Goal: Task Accomplishment & Management: Manage account settings

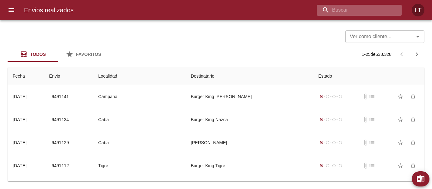
click at [354, 9] on input "buscar" at bounding box center [354, 10] width 74 height 11
paste input "9216189"
type input "9216189"
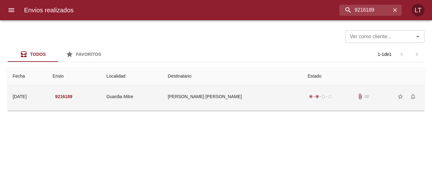
click at [251, 100] on td "[PERSON_NAME] [PERSON_NAME]" at bounding box center [233, 96] width 140 height 23
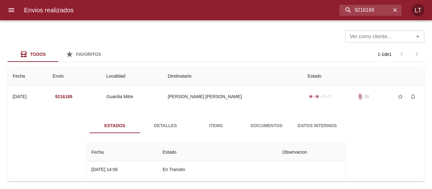
click at [261, 128] on span "Documentos" at bounding box center [266, 126] width 43 height 8
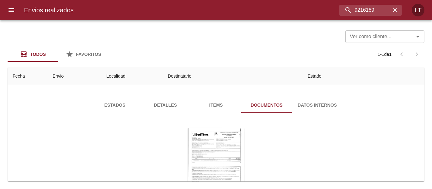
scroll to position [32, 0]
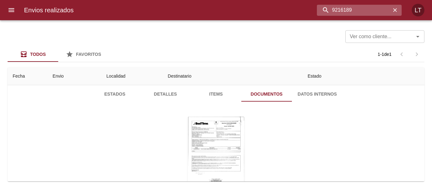
click at [356, 6] on input "9216189" at bounding box center [354, 10] width 74 height 11
paste input "15310"
type input "9153109"
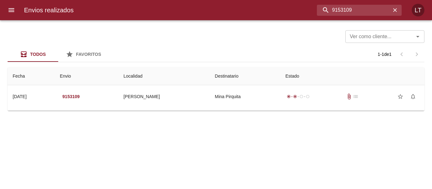
scroll to position [0, 0]
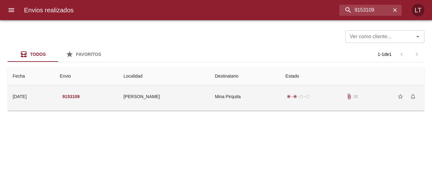
click at [268, 90] on td "Mina Pirquita" at bounding box center [244, 96] width 70 height 23
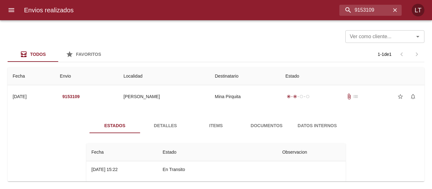
click at [263, 125] on span "Documentos" at bounding box center [266, 126] width 43 height 8
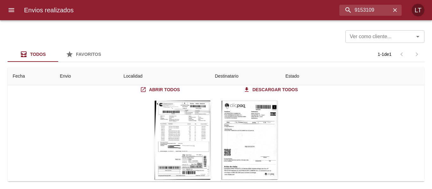
scroll to position [76, 0]
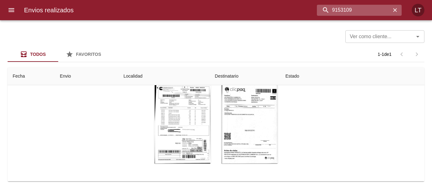
click at [365, 9] on input "9153109" at bounding box center [354, 10] width 74 height 11
paste input "216152"
type input "9216152"
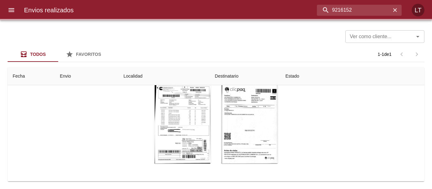
scroll to position [0, 0]
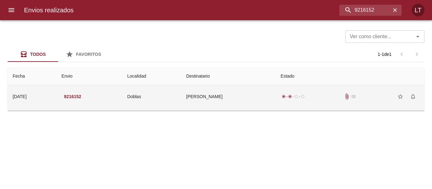
click at [237, 92] on td "Sandra Barreiro" at bounding box center [228, 96] width 94 height 23
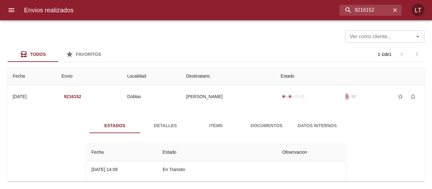
click at [247, 133] on div "Estados Detalles Items Documentos Datos Internos Fecha Estado Observacion 26/05…" at bounding box center [216, 175] width 278 height 114
click at [267, 129] on span "Documentos" at bounding box center [266, 126] width 43 height 8
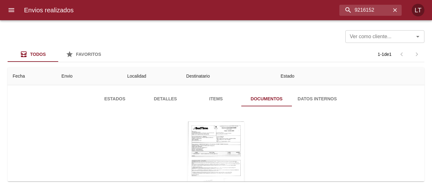
scroll to position [64, 0]
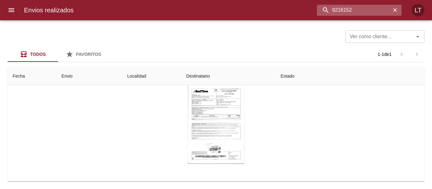
click at [385, 9] on input "9216152" at bounding box center [354, 10] width 74 height 11
paste input "327055"
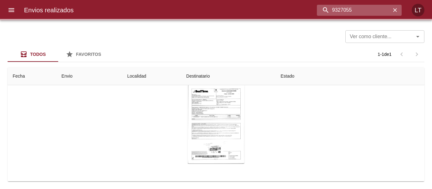
scroll to position [0, 0]
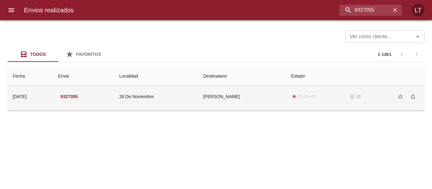
click at [252, 91] on td "Luis Vicente Tactaca" at bounding box center [242, 96] width 88 height 23
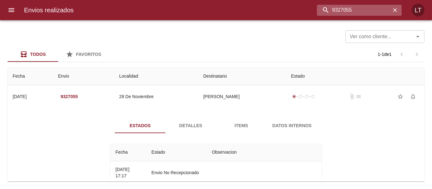
click at [373, 11] on input "9327055" at bounding box center [354, 10] width 74 height 11
paste input "18999"
type input "9189995"
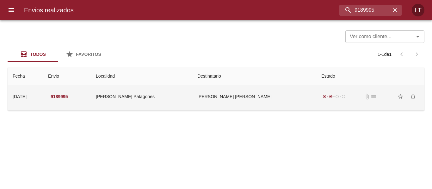
click at [253, 96] on td "Maria Florencia Figueroa Ml" at bounding box center [254, 96] width 124 height 23
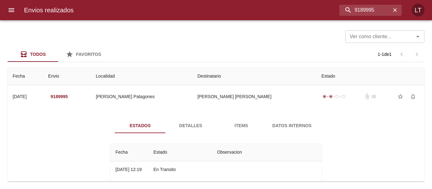
click at [265, 122] on div "Estados Detalles Items Datos Internos" at bounding box center [216, 125] width 202 height 15
click at [375, 6] on input "9189995" at bounding box center [354, 10] width 74 height 11
paste input "414567"
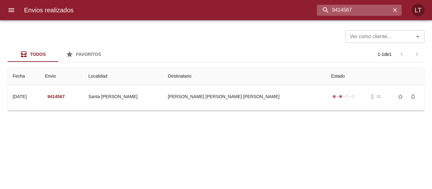
click at [359, 12] on input "9414567" at bounding box center [354, 10] width 74 height 11
paste input "6588"
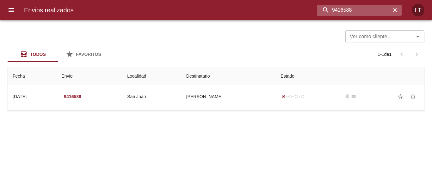
click at [348, 11] on input "9416588" at bounding box center [354, 10] width 74 height 11
paste input "7202"
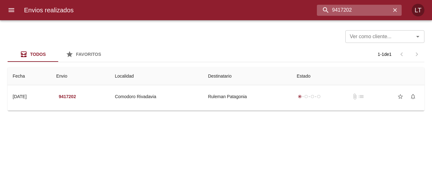
click at [340, 15] on input "9417202" at bounding box center [354, 10] width 74 height 11
paste input "13"
click at [343, 12] on input "9417213" at bounding box center [354, 10] width 74 height 11
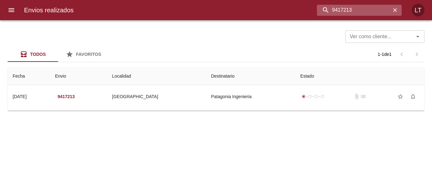
paste input "348211"
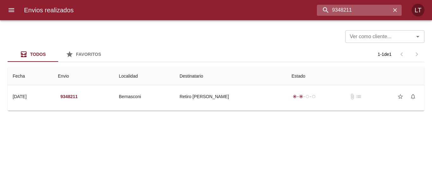
click at [368, 10] on input "9348211" at bounding box center [354, 10] width 74 height 11
paste input "91098"
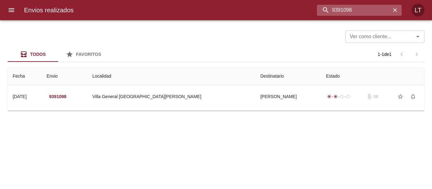
click at [340, 10] on input "9391098" at bounding box center [354, 10] width 74 height 11
paste input "405849"
type input "9405849"
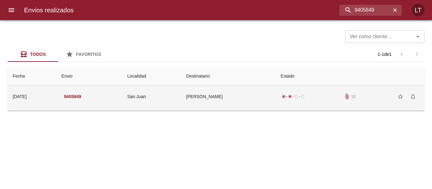
click at [248, 98] on td "Minera Andina Del Sol Srl" at bounding box center [228, 96] width 94 height 23
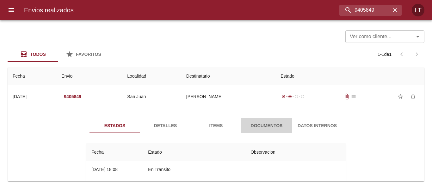
click at [270, 127] on span "Documentos" at bounding box center [266, 126] width 43 height 8
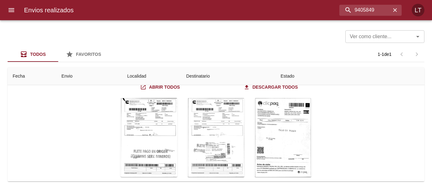
scroll to position [63, 0]
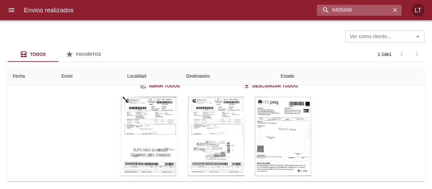
click at [362, 8] on input "9405849" at bounding box center [354, 10] width 74 height 11
paste input "20288"
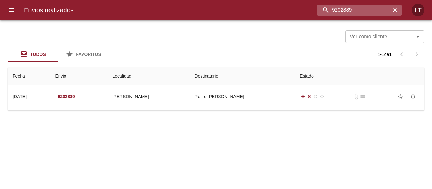
scroll to position [0, 0]
click at [371, 10] on input "9202889" at bounding box center [354, 10] width 74 height 11
paste input "405918"
type input "9405918"
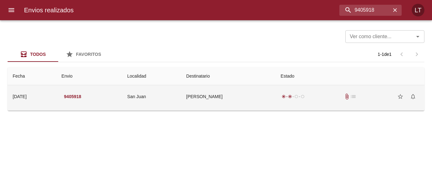
click at [235, 92] on td "Minera Andina Del Sol Srl" at bounding box center [228, 96] width 94 height 23
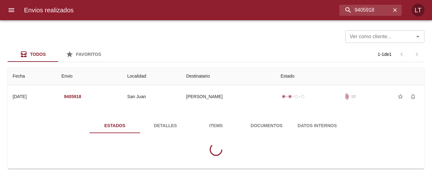
click at [257, 119] on button "Documentos" at bounding box center [266, 125] width 51 height 15
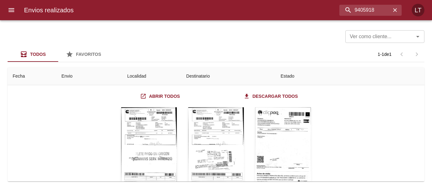
scroll to position [63, 0]
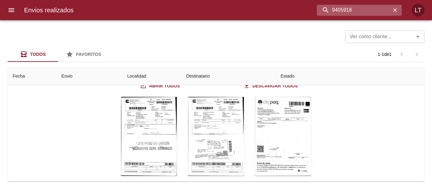
click at [364, 11] on input "9405918" at bounding box center [354, 10] width 74 height 11
paste input "8656"
type input "9408656"
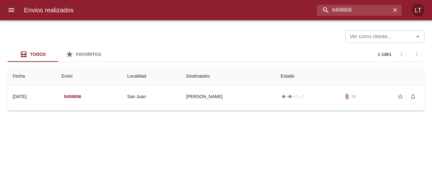
scroll to position [0, 0]
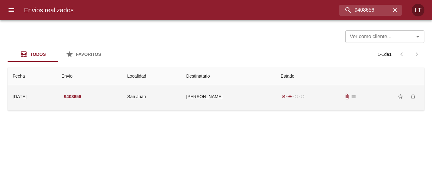
click at [268, 92] on td "Minera Andina Del Sol Srl" at bounding box center [228, 96] width 94 height 23
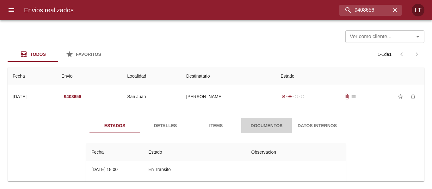
click at [257, 130] on span "Documentos" at bounding box center [266, 126] width 43 height 8
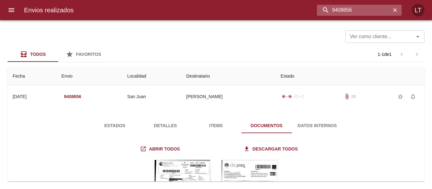
click at [366, 15] on input "9408656" at bounding box center [354, 10] width 74 height 11
paste input "87214"
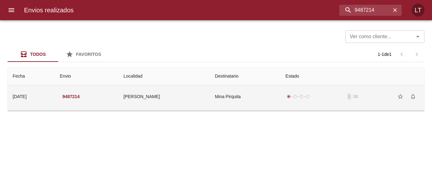
click at [251, 103] on td "Mina Pirquita" at bounding box center [244, 96] width 70 height 23
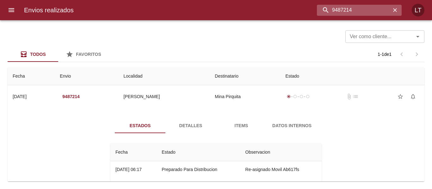
click at [364, 12] on input "9487214" at bounding box center [354, 10] width 74 height 11
paste input "006"
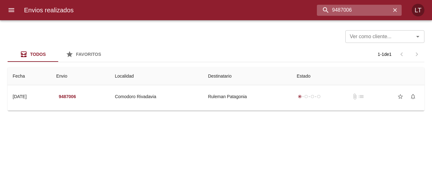
click at [362, 11] on input "9487006" at bounding box center [354, 10] width 74 height 11
paste input "64247"
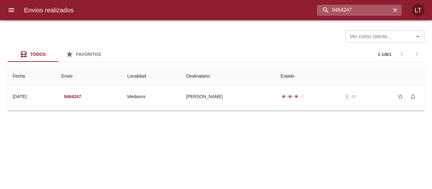
click at [358, 13] on input "9464247" at bounding box center [354, 10] width 74 height 11
paste input "86954"
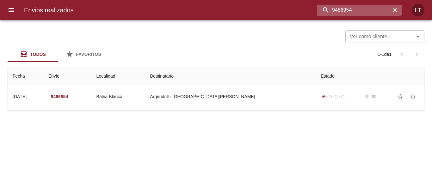
click at [359, 11] on input "9486954" at bounding box center [354, 10] width 74 height 11
paste input "66136"
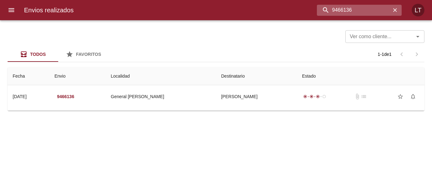
click at [362, 9] on input "9466136" at bounding box center [354, 10] width 74 height 11
paste input "74220"
click at [349, 11] on input "9474220" at bounding box center [354, 10] width 74 height 11
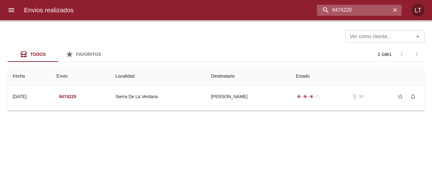
paste input "46"
click at [351, 10] on input "9474246" at bounding box center [354, 10] width 74 height 11
paste input "302"
click at [364, 13] on input "9474302" at bounding box center [354, 10] width 74 height 11
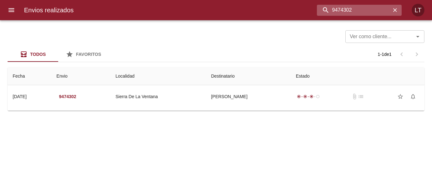
click at [364, 13] on input "9474302" at bounding box center [354, 10] width 74 height 11
paste input "15"
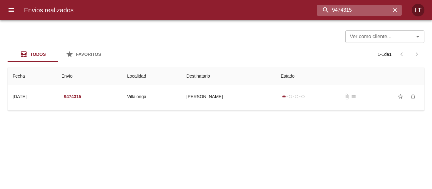
click at [343, 6] on input "9474315" at bounding box center [354, 10] width 74 height 11
paste input "414"
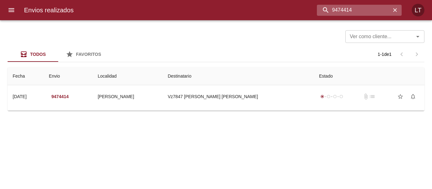
click at [344, 13] on input "9474414" at bounding box center [354, 10] width 74 height 11
paste input "87142"
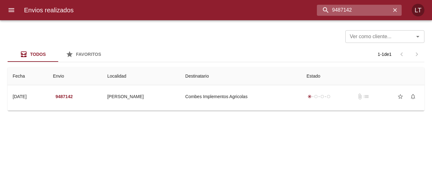
click at [352, 8] on input "9487142" at bounding box center [354, 10] width 74 height 11
paste input "6610"
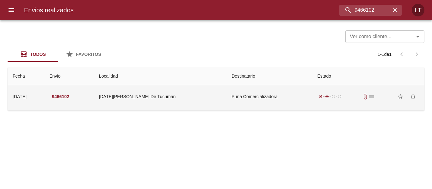
click at [256, 95] on td "Puna Comercializadora" at bounding box center [269, 96] width 86 height 23
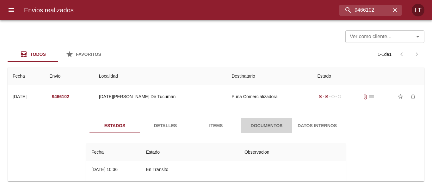
click at [261, 120] on button "Documentos" at bounding box center [266, 125] width 51 height 15
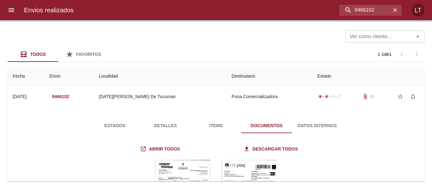
scroll to position [32, 0]
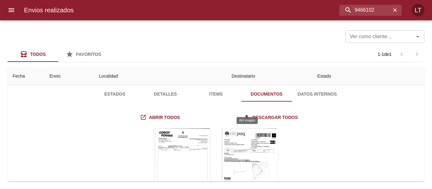
click at [251, 155] on div "Tabla de envíos del cliente" at bounding box center [249, 168] width 57 height 79
click at [252, 160] on div "Tabla de envíos del cliente" at bounding box center [249, 168] width 57 height 79
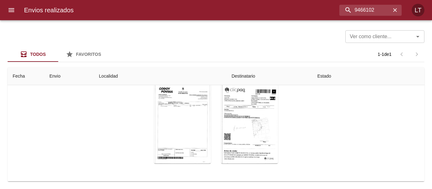
scroll to position [0, 0]
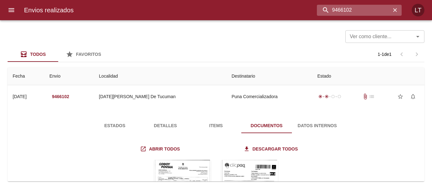
click at [360, 9] on input "9466102" at bounding box center [354, 10] width 74 height 11
paste input "52324"
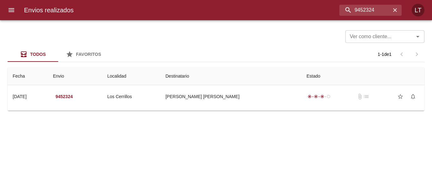
click at [355, 4] on div "Envios realizados 9452324 LT" at bounding box center [216, 10] width 432 height 20
click at [356, 5] on input "9452324" at bounding box center [354, 10] width 74 height 11
click at [358, 12] on input "9452324" at bounding box center [354, 10] width 74 height 11
paste input "69635"
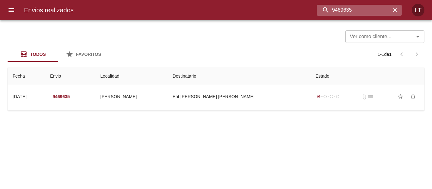
click at [347, 13] on input "9469635" at bounding box center [354, 10] width 74 height 11
paste input "9465199"
click at [347, 13] on input "94696359465199" at bounding box center [354, 10] width 74 height 11
paste input "buscar"
click at [347, 13] on input "94696359465199" at bounding box center [354, 10] width 74 height 11
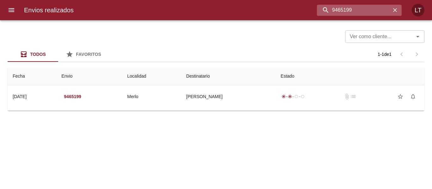
click at [369, 14] on input "9465199" at bounding box center [354, 10] width 74 height 11
paste input "52324"
type input "9452324"
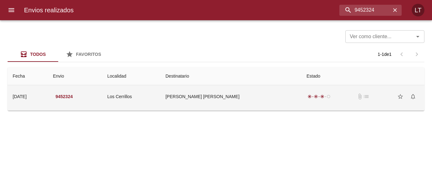
click at [276, 104] on td "Molina Jose Agustin" at bounding box center [230, 96] width 141 height 23
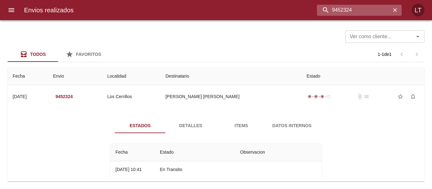
click at [365, 11] on input "9452324" at bounding box center [354, 10] width 74 height 11
click at [11, 15] on button "menu" at bounding box center [11, 10] width 15 height 15
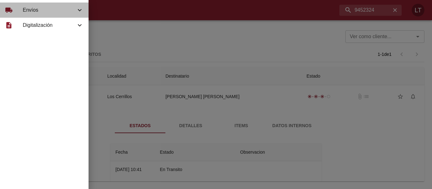
click at [30, 7] on span "Envíos" at bounding box center [49, 10] width 53 height 8
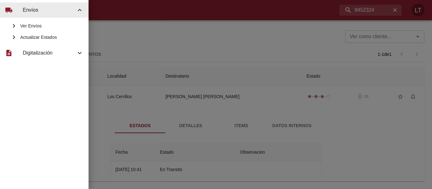
click at [46, 36] on span "Actualizar Estados" at bounding box center [51, 37] width 63 height 6
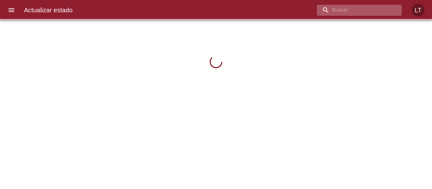
click at [374, 11] on input "buscar" at bounding box center [354, 10] width 74 height 11
paste input "9474665"
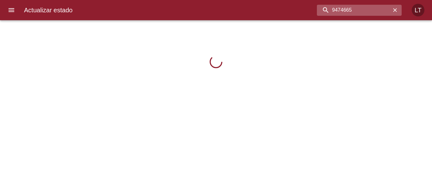
type input "9474665"
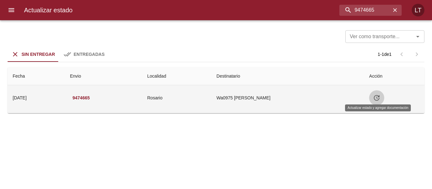
click at [381, 101] on button "Tabla de envíos del cliente" at bounding box center [376, 97] width 15 height 15
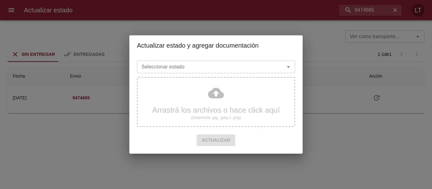
click at [253, 67] on input "Seleccionar estado" at bounding box center [207, 67] width 136 height 9
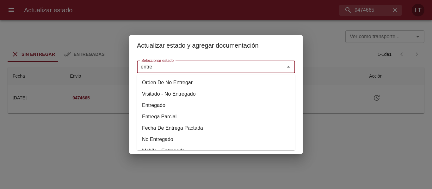
click at [155, 103] on li "Entregado" at bounding box center [216, 105] width 158 height 11
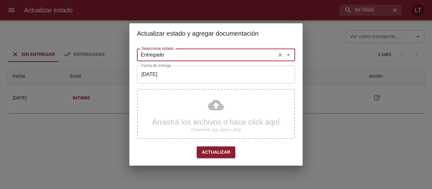
type input "Entregado"
click at [162, 77] on input "[DATE]" at bounding box center [216, 75] width 158 height 18
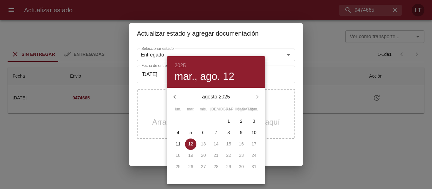
click at [228, 132] on p "8" at bounding box center [228, 133] width 3 height 6
type input "08/08/2025"
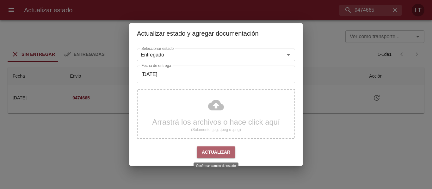
click at [222, 149] on span "Actualizar" at bounding box center [216, 152] width 28 height 8
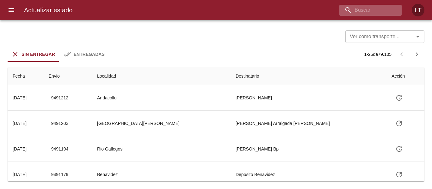
click at [397, 11] on div at bounding box center [370, 10] width 62 height 11
paste input "9481696"
type input "9481696"
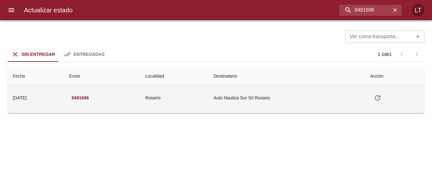
drag, startPoint x: 376, startPoint y: 90, endPoint x: 359, endPoint y: 95, distance: 17.4
click at [376, 91] on td "Tabla de envíos del cliente" at bounding box center [394, 97] width 59 height 25
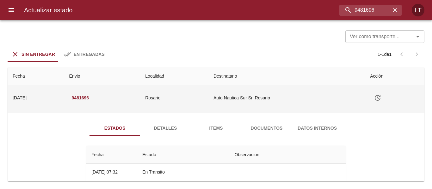
click at [367, 96] on td "Tabla de envíos del cliente" at bounding box center [394, 97] width 59 height 25
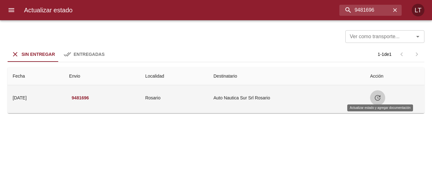
click at [377, 100] on icon "Tabla de envíos del cliente" at bounding box center [377, 98] width 8 height 8
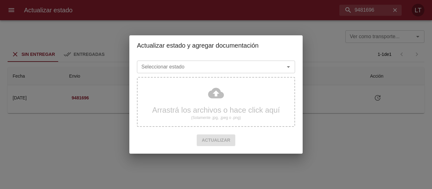
click at [217, 68] on input "Seleccionar estado" at bounding box center [207, 67] width 136 height 9
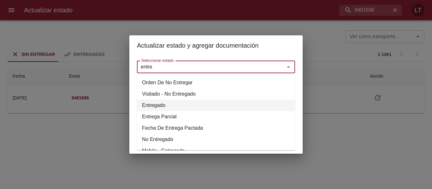
click at [154, 102] on li "Entregado" at bounding box center [216, 105] width 158 height 11
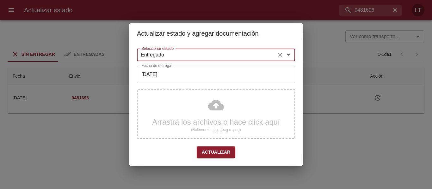
type input "Entregado"
click at [169, 69] on input "[DATE]" at bounding box center [216, 75] width 158 height 18
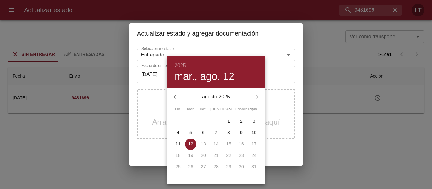
click at [176, 147] on span "11" at bounding box center [177, 144] width 11 height 6
type input "[DATE]"
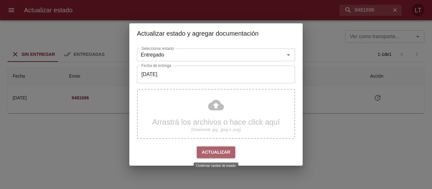
click at [224, 158] on button "Actualizar" at bounding box center [216, 153] width 39 height 12
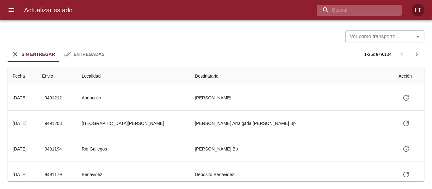
click at [369, 12] on input "buscar" at bounding box center [354, 10] width 74 height 11
paste input "9481702"
type input "9481702"
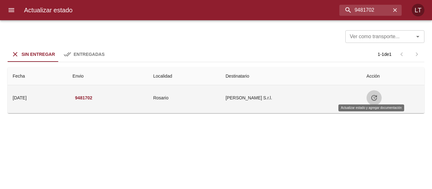
drag, startPoint x: 371, startPoint y: 98, endPoint x: 367, endPoint y: 97, distance: 3.3
click at [370, 97] on icon "Tabla de envíos del cliente" at bounding box center [374, 98] width 8 height 8
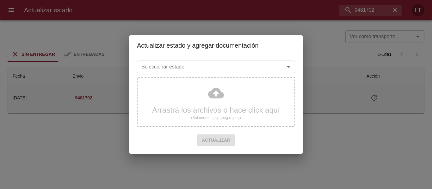
click at [229, 69] on input "Seleccionar estado" at bounding box center [207, 67] width 136 height 9
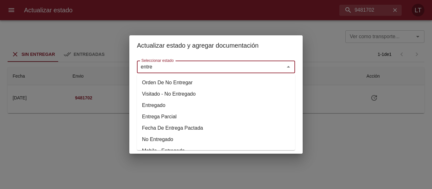
click at [160, 104] on li "Entregado" at bounding box center [216, 105] width 158 height 11
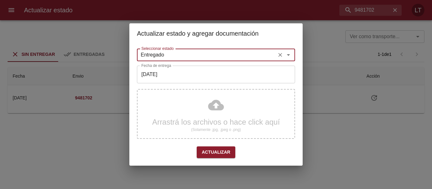
type input "Entregado"
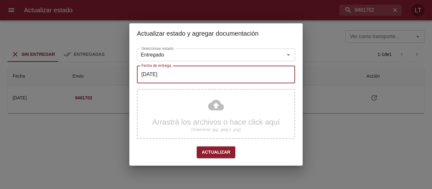
click at [165, 79] on input "[DATE]" at bounding box center [216, 75] width 158 height 18
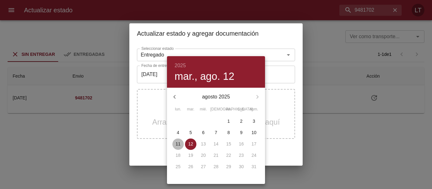
click at [174, 144] on span "11" at bounding box center [177, 144] width 11 height 6
type input "[DATE]"
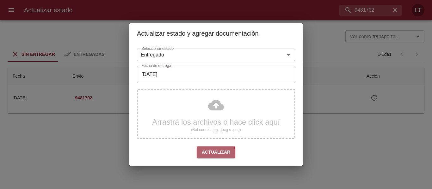
click at [210, 155] on span "Actualizar" at bounding box center [216, 152] width 28 height 8
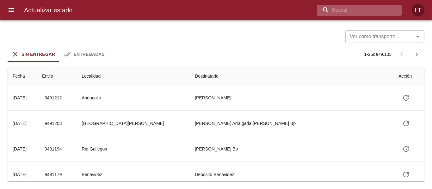
click at [367, 8] on input "buscar" at bounding box center [354, 10] width 74 height 11
paste input "9478911"
type input "9478911"
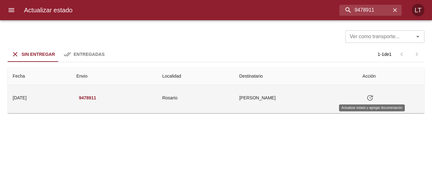
click at [370, 95] on icon "Tabla de envíos del cliente" at bounding box center [370, 98] width 6 height 6
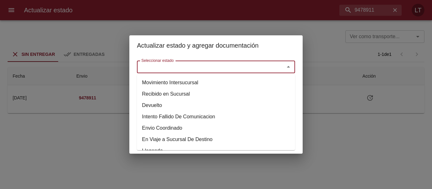
click at [247, 66] on input "Seleccionar estado" at bounding box center [207, 67] width 136 height 9
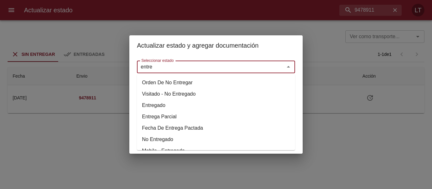
click at [157, 104] on li "Entregado" at bounding box center [216, 105] width 158 height 11
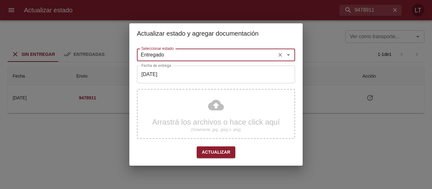
type input "Entregado"
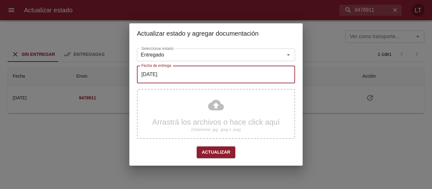
click at [161, 74] on input "[DATE]" at bounding box center [216, 75] width 158 height 18
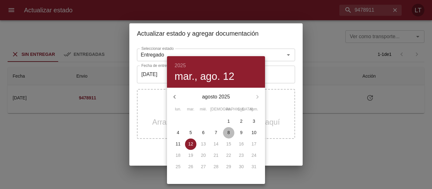
click at [231, 132] on span "8" at bounding box center [228, 133] width 11 height 6
type input "08/08/2025"
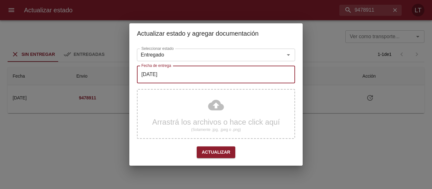
click at [219, 151] on span "Actualizar" at bounding box center [216, 152] width 28 height 8
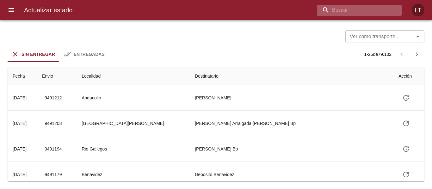
click at [373, 15] on input "buscar" at bounding box center [354, 10] width 74 height 11
paste input "9429386"
type input "9429386"
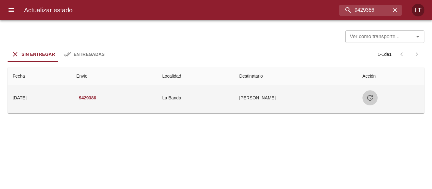
click at [373, 98] on icon "Tabla de envíos del cliente" at bounding box center [370, 98] width 8 height 8
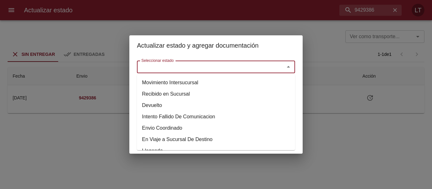
click at [273, 68] on input "Seleccionar estado" at bounding box center [207, 67] width 136 height 9
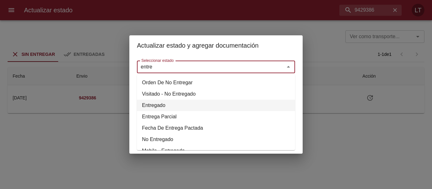
click at [157, 102] on li "Entregado" at bounding box center [216, 105] width 158 height 11
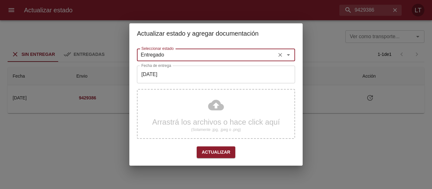
type input "Entregado"
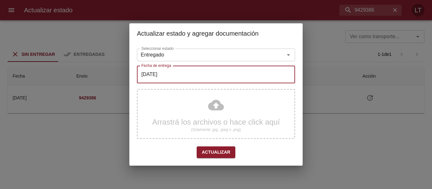
click at [164, 79] on input "[DATE]" at bounding box center [216, 75] width 158 height 18
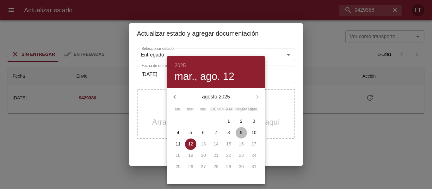
click at [243, 134] on span "9" at bounding box center [240, 133] width 11 height 6
type input "[DATE]"
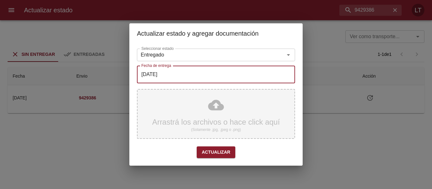
click at [219, 108] on div "Arrastrá los archivos o hace click aquí (Solamente .jpg, .jpeg o .png)" at bounding box center [216, 114] width 158 height 50
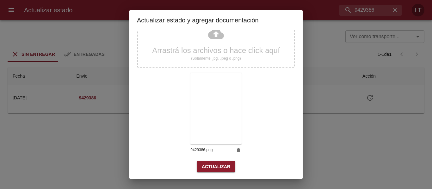
scroll to position [59, 0]
click at [214, 164] on span "Actualizar" at bounding box center [216, 166] width 28 height 8
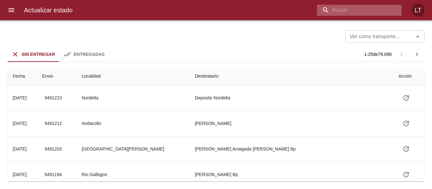
click at [360, 12] on input "buscar" at bounding box center [354, 10] width 74 height 11
paste input "9420214"
type input "9420214"
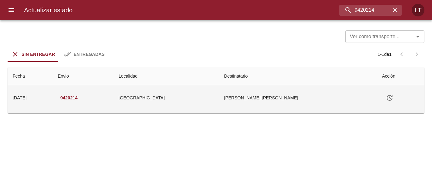
click at [385, 95] on icon "Tabla de envíos del cliente" at bounding box center [389, 98] width 8 height 8
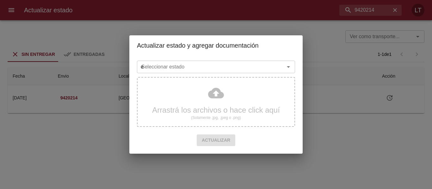
click at [265, 66] on input "e" at bounding box center [207, 67] width 136 height 9
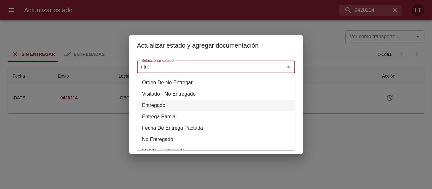
click at [154, 105] on li "Entregado" at bounding box center [216, 105] width 158 height 11
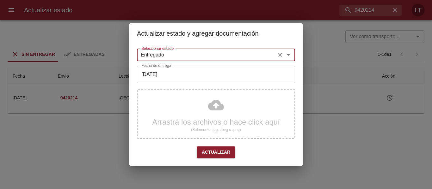
type input "Entregado"
click at [166, 75] on input "[DATE]" at bounding box center [216, 75] width 158 height 18
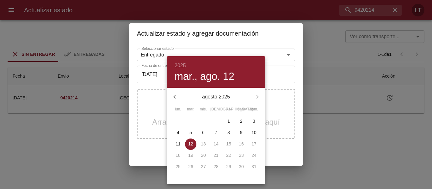
click at [241, 132] on p "9" at bounding box center [241, 133] width 3 height 6
type input "09/08/2025"
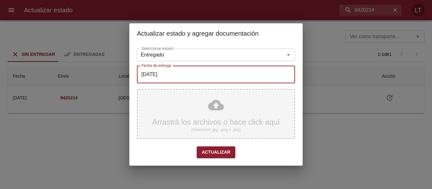
click at [222, 105] on div "Arrastrá los archivos o hace click aquí (Solamente .jpg, .jpeg o .png)" at bounding box center [216, 114] width 158 height 50
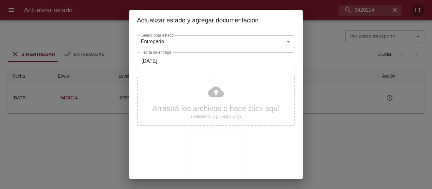
scroll to position [59, 0]
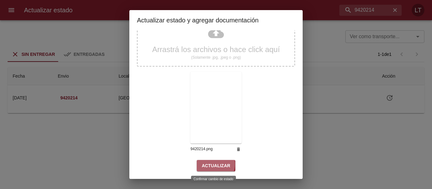
click at [209, 164] on span "Actualizar" at bounding box center [216, 166] width 28 height 8
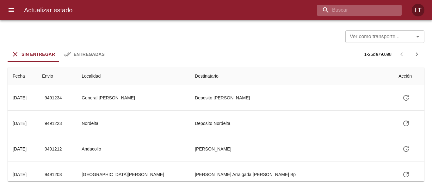
click at [368, 10] on input "buscar" at bounding box center [354, 10] width 74 height 11
paste input "9435333"
type input "9435333"
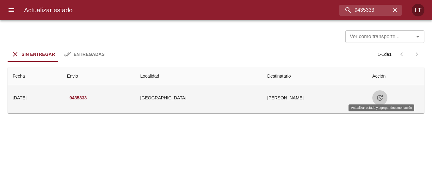
click at [383, 98] on icon "Tabla de envíos del cliente" at bounding box center [380, 98] width 8 height 8
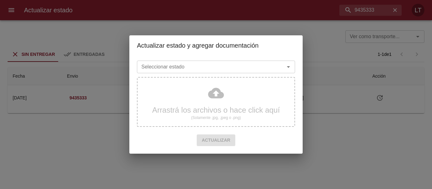
click at [246, 66] on input "Seleccionar estado" at bounding box center [207, 67] width 136 height 9
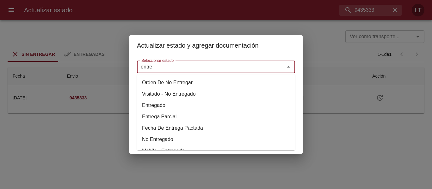
drag, startPoint x: 161, startPoint y: 106, endPoint x: 166, endPoint y: 85, distance: 21.3
click at [161, 105] on li "Entregado" at bounding box center [216, 105] width 158 height 11
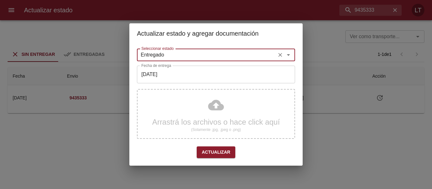
type input "Entregado"
click at [169, 74] on input "[DATE]" at bounding box center [216, 75] width 158 height 18
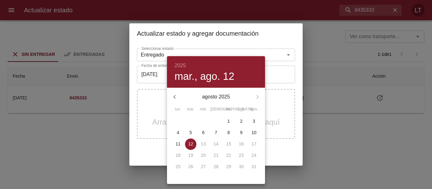
click at [242, 135] on p "9" at bounding box center [241, 133] width 3 height 6
type input "[DATE]"
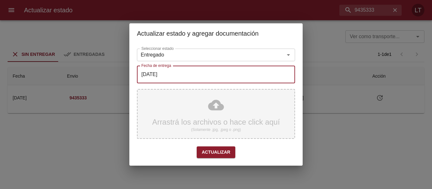
click at [222, 104] on div "Arrastrá los archivos o hace click aquí (Solamente .jpg, .jpeg o .png)" at bounding box center [216, 114] width 158 height 50
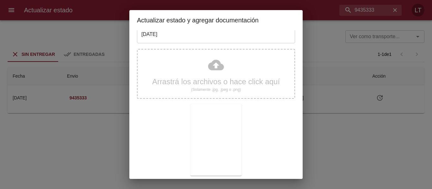
scroll to position [59, 0]
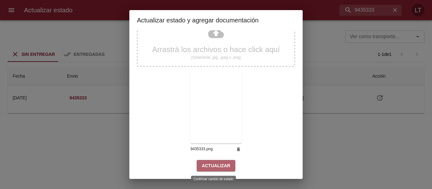
click at [219, 161] on button "Actualizar" at bounding box center [216, 166] width 39 height 12
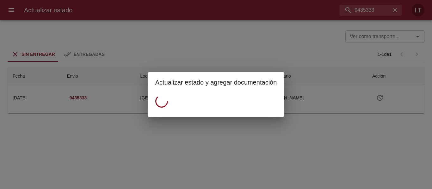
scroll to position [0, 0]
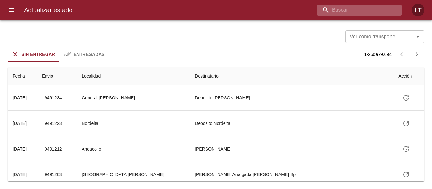
click at [364, 5] on input "buscar" at bounding box center [354, 10] width 74 height 11
paste input "9435346"
type input "9435346"
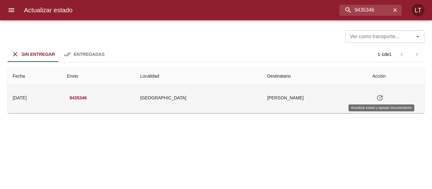
click at [379, 98] on icon "Tabla de envíos del cliente" at bounding box center [380, 98] width 6 height 6
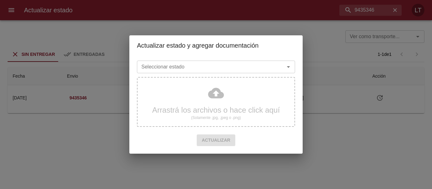
click at [247, 71] on input "Seleccionar estado" at bounding box center [207, 67] width 136 height 9
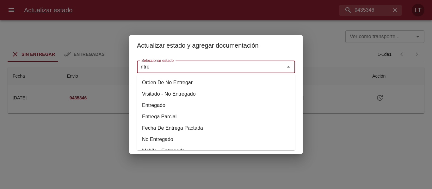
click at [152, 103] on li "Entregado" at bounding box center [216, 105] width 158 height 11
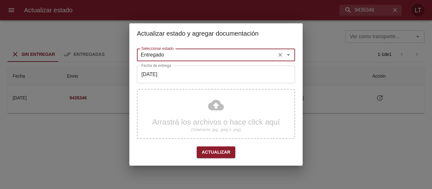
type input "Entregado"
click at [163, 81] on input "[DATE]" at bounding box center [216, 75] width 158 height 18
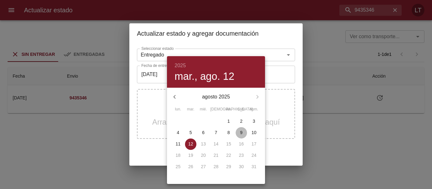
click at [241, 132] on p "9" at bounding box center [241, 133] width 3 height 6
type input "09/08/2025"
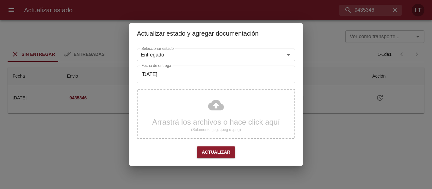
click at [215, 111] on div "Arrastrá los archivos o hace click aquí (Solamente .jpg, .jpeg o .png)" at bounding box center [216, 114] width 158 height 50
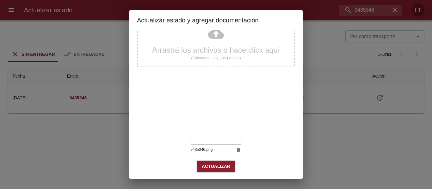
scroll to position [59, 0]
click at [222, 164] on span "Actualizar" at bounding box center [216, 166] width 28 height 8
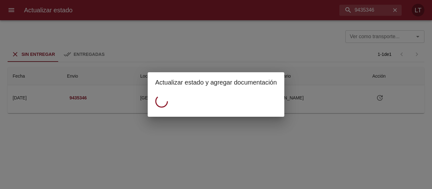
scroll to position [0, 0]
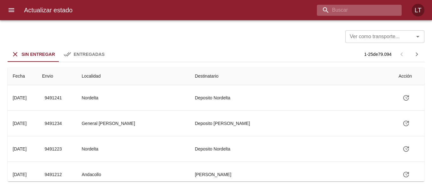
click at [360, 7] on input "buscar" at bounding box center [354, 10] width 74 height 11
paste input "9439528"
type input "9439528"
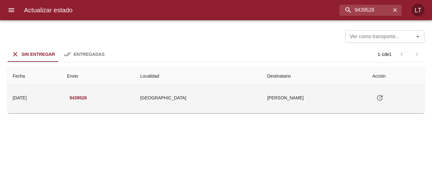
click at [372, 97] on button "Tabla de envíos del cliente" at bounding box center [379, 97] width 15 height 15
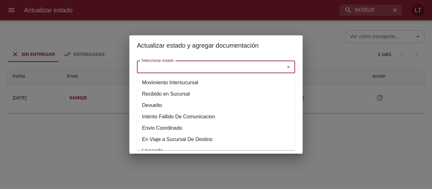
click at [254, 71] on input "Seleccionar estado" at bounding box center [207, 67] width 136 height 9
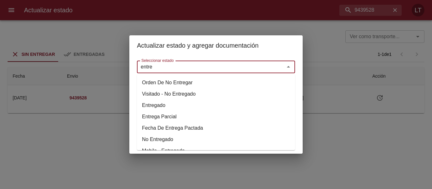
click at [156, 105] on li "Entregado" at bounding box center [216, 105] width 158 height 11
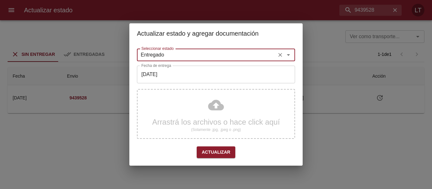
type input "Entregado"
click at [161, 81] on input "[DATE]" at bounding box center [216, 75] width 158 height 18
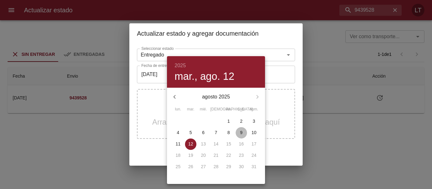
click at [240, 132] on p "9" at bounding box center [241, 133] width 3 height 6
type input "[DATE]"
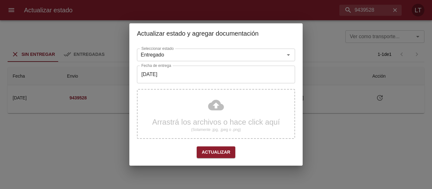
click at [215, 104] on div "Arrastrá los archivos o hace click aquí (Solamente .jpg, .jpeg o .png)" at bounding box center [216, 114] width 158 height 50
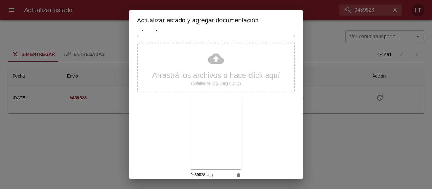
scroll to position [59, 0]
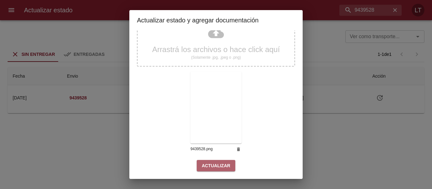
click at [220, 167] on span "Actualizar" at bounding box center [216, 166] width 28 height 8
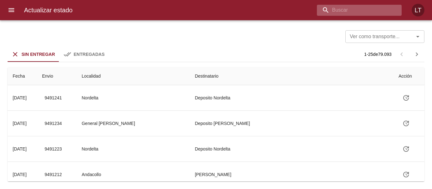
click at [368, 8] on input "buscar" at bounding box center [354, 10] width 74 height 11
paste input "9449092"
type input "9449092"
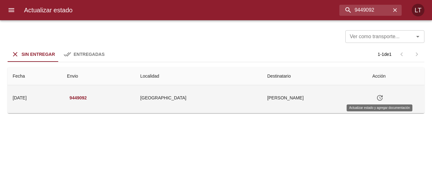
click at [383, 97] on button "Tabla de envíos del cliente" at bounding box center [379, 97] width 15 height 15
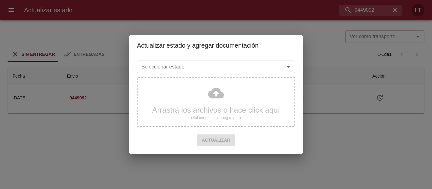
click at [224, 63] on input "Seleccionar estado" at bounding box center [207, 67] width 136 height 9
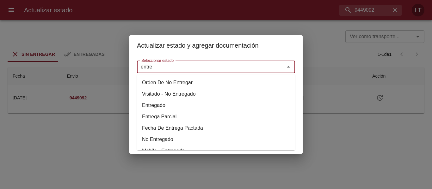
click at [159, 103] on li "Entregado" at bounding box center [216, 105] width 158 height 11
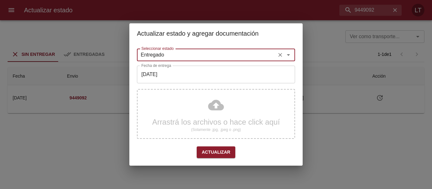
type input "Entregado"
click at [174, 82] on input "[DATE]" at bounding box center [216, 75] width 158 height 18
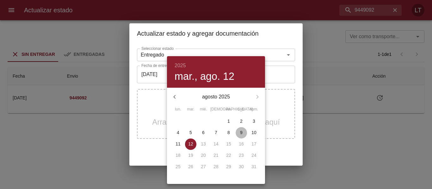
click at [240, 131] on p "9" at bounding box center [241, 133] width 3 height 6
type input "[DATE]"
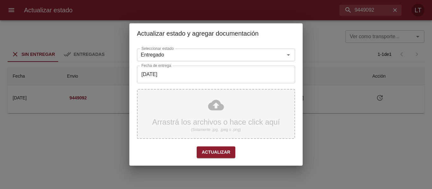
click at [227, 114] on div "Arrastrá los archivos o hace click aquí (Solamente .jpg, .jpeg o .png)" at bounding box center [216, 114] width 158 height 50
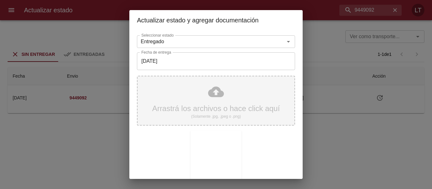
scroll to position [59, 0]
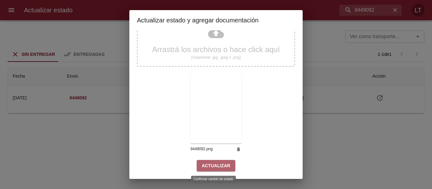
click at [228, 164] on button "Actualizar" at bounding box center [216, 166] width 39 height 12
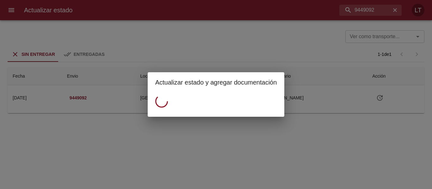
scroll to position [0, 0]
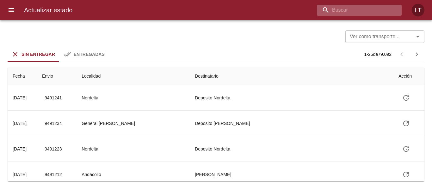
click at [368, 11] on input "buscar" at bounding box center [354, 10] width 74 height 11
paste input "9473621"
type input "9473621"
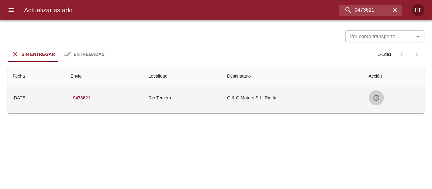
click at [377, 96] on icon "Tabla de envíos del cliente" at bounding box center [376, 98] width 6 height 6
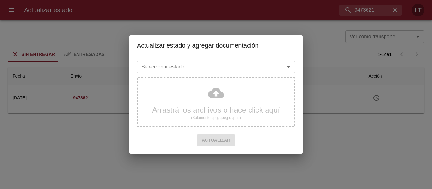
click at [232, 66] on input "Seleccionar estado" at bounding box center [207, 67] width 136 height 9
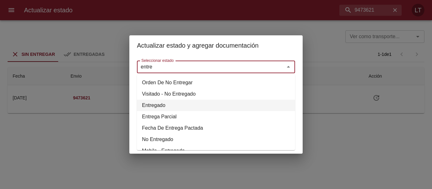
click at [154, 105] on li "Entregado" at bounding box center [216, 105] width 158 height 11
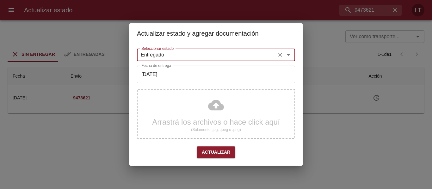
type input "Entregado"
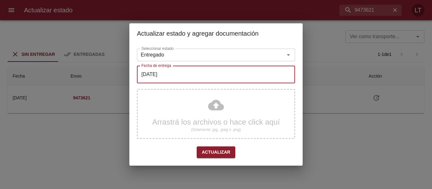
click at [167, 81] on input "[DATE]" at bounding box center [216, 75] width 158 height 18
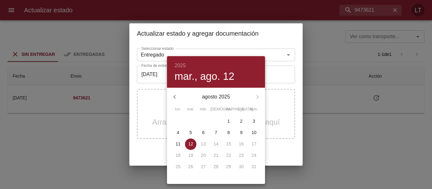
click at [182, 143] on span "11" at bounding box center [177, 144] width 11 height 6
type input "[DATE]"
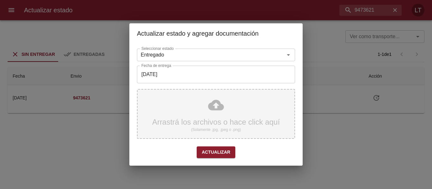
click at [206, 111] on div "Arrastrá los archivos o hace click aquí (Solamente .jpg, .jpeg o .png)" at bounding box center [216, 114] width 158 height 50
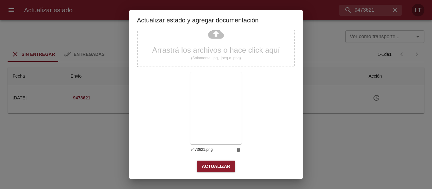
scroll to position [59, 0]
click at [212, 164] on span "Actualizar" at bounding box center [216, 166] width 28 height 8
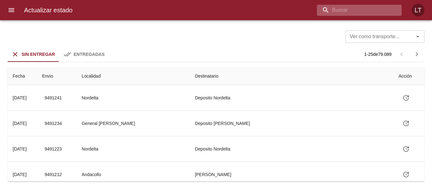
click at [352, 5] on input "buscar" at bounding box center [354, 10] width 74 height 11
paste input "9407431"
type input "9407431"
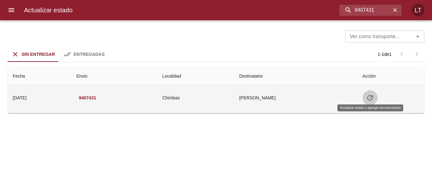
click at [368, 99] on icon "Tabla de envíos del cliente" at bounding box center [370, 98] width 8 height 8
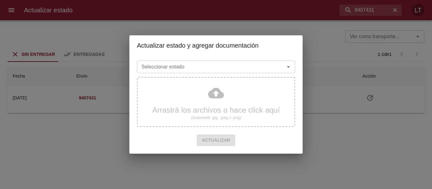
click at [246, 73] on div "Seleccionar estado" at bounding box center [216, 67] width 158 height 13
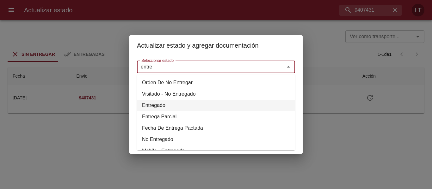
click at [171, 101] on li "Entregado" at bounding box center [216, 105] width 158 height 11
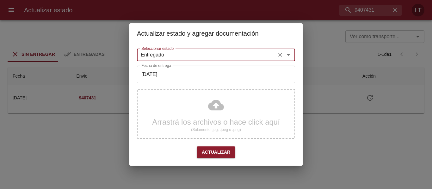
type input "Entregado"
click at [177, 74] on input "[DATE]" at bounding box center [216, 75] width 158 height 18
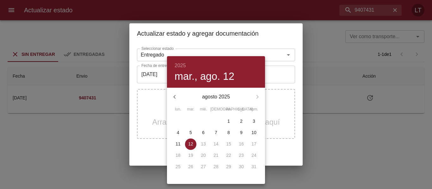
click at [239, 132] on span "9" at bounding box center [240, 133] width 11 height 6
type input "[DATE]"
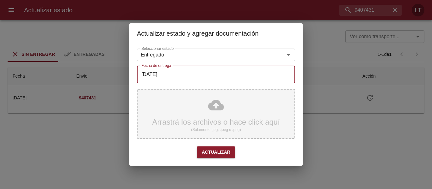
click at [221, 112] on div "Arrastrá los archivos o hace click aquí (Solamente .jpg, .jpeg o .png)" at bounding box center [216, 114] width 158 height 50
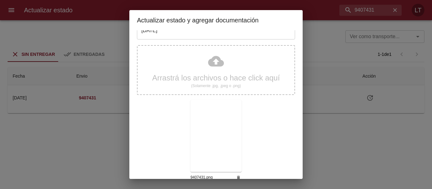
scroll to position [59, 0]
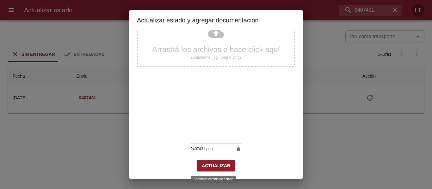
click at [204, 164] on span "Actualizar" at bounding box center [216, 166] width 28 height 8
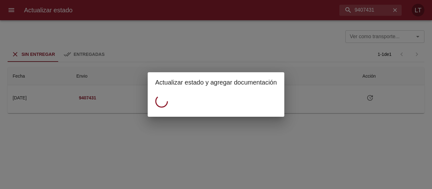
scroll to position [0, 0]
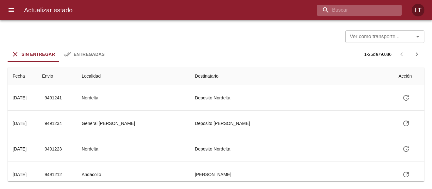
click at [366, 10] on input "buscar" at bounding box center [354, 10] width 74 height 11
paste input "9473476"
type input "9473476"
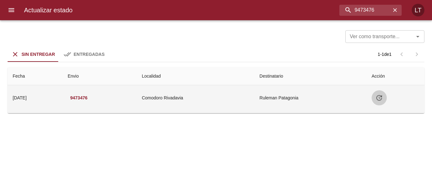
click at [377, 100] on icon "Tabla de envíos del cliente" at bounding box center [379, 98] width 8 height 8
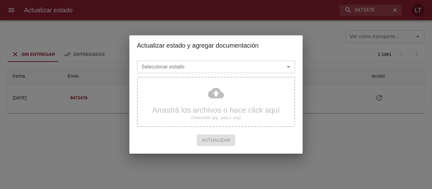
click at [227, 71] on input "Seleccionar estado" at bounding box center [207, 67] width 136 height 9
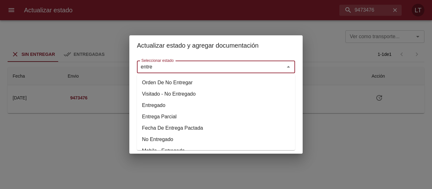
click at [175, 106] on li "Entregado" at bounding box center [216, 105] width 158 height 11
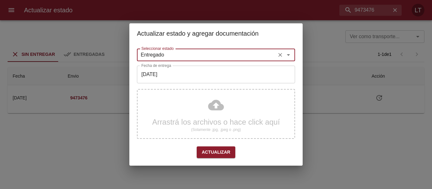
type input "Entregado"
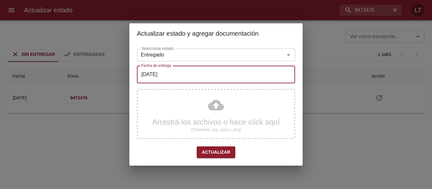
click at [172, 80] on input "[DATE]" at bounding box center [216, 75] width 158 height 18
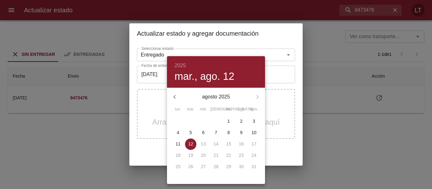
click at [244, 130] on span "9" at bounding box center [240, 133] width 11 height 6
type input "[DATE]"
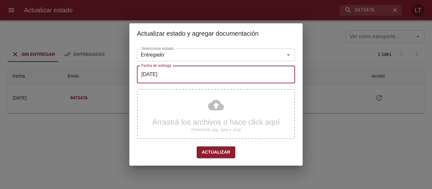
click at [223, 108] on div "Arrastrá los archivos o hace click aquí (Solamente .jpg, .jpeg o .png)" at bounding box center [216, 114] width 158 height 50
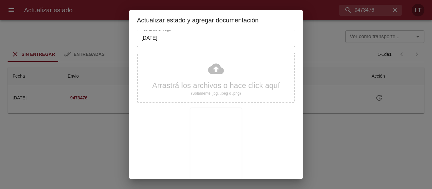
scroll to position [59, 0]
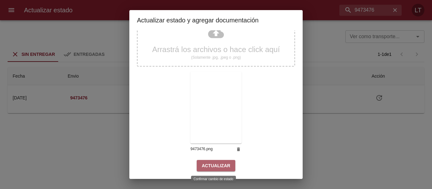
click at [225, 162] on span "Actualizar" at bounding box center [216, 166] width 28 height 8
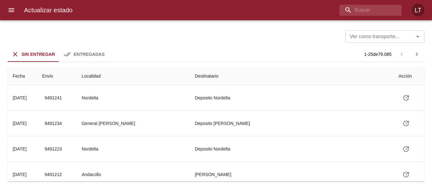
click at [355, 3] on div "Actualizar estado LT" at bounding box center [216, 10] width 432 height 20
click at [357, 6] on input "buscar" at bounding box center [354, 10] width 74 height 11
paste input "9466494"
type input "9466494"
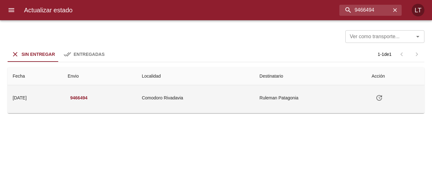
click at [380, 100] on icon "Tabla de envíos del cliente" at bounding box center [379, 98] width 8 height 8
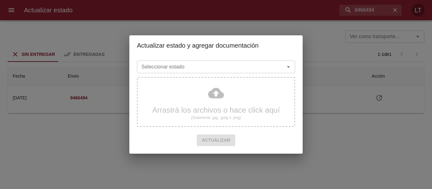
click at [271, 63] on input "Seleccionar estado" at bounding box center [207, 67] width 136 height 9
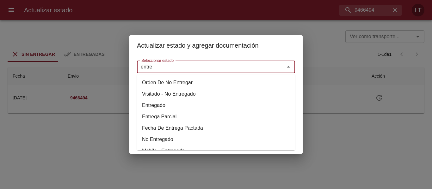
click at [159, 103] on li "Entregado" at bounding box center [216, 105] width 158 height 11
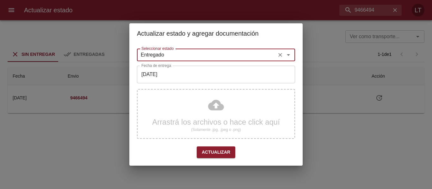
type input "Entregado"
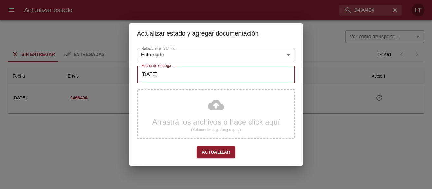
click at [167, 76] on input "[DATE]" at bounding box center [216, 75] width 158 height 18
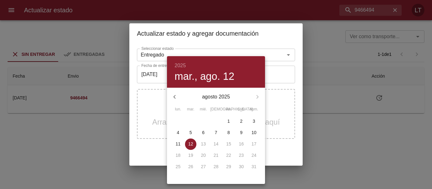
click at [175, 142] on span "11" at bounding box center [177, 144] width 11 height 6
type input "[DATE]"
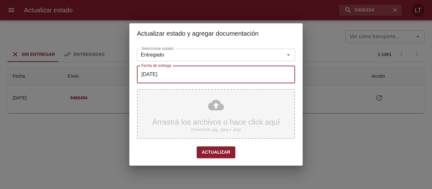
click at [215, 101] on div "Arrastrá los archivos o hace click aquí (Solamente .jpg, .jpeg o .png)" at bounding box center [216, 114] width 158 height 50
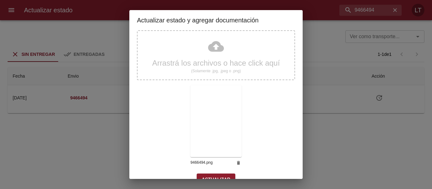
scroll to position [59, 0]
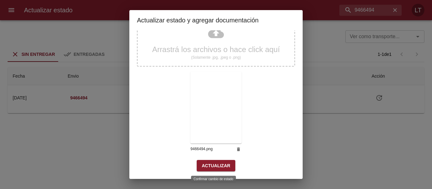
click at [209, 164] on span "Actualizar" at bounding box center [216, 166] width 28 height 8
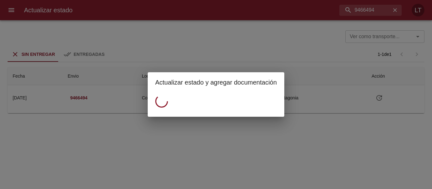
scroll to position [0, 0]
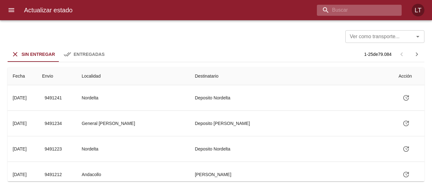
click at [365, 7] on input "buscar" at bounding box center [354, 10] width 74 height 11
paste input "9455768"
type input "9455768"
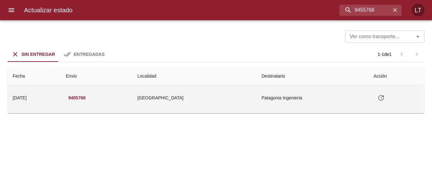
click at [381, 104] on button "Tabla de envíos del cliente" at bounding box center [380, 97] width 15 height 15
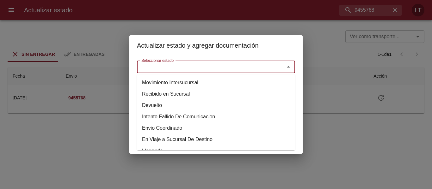
click at [225, 67] on input "Seleccionar estado" at bounding box center [207, 67] width 136 height 9
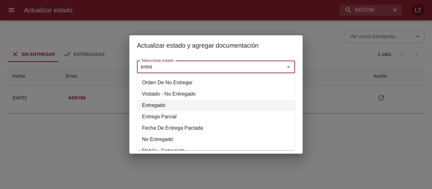
click at [165, 108] on li "Entregado" at bounding box center [216, 105] width 158 height 11
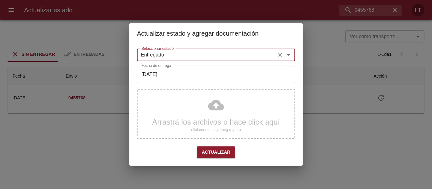
type input "Entregado"
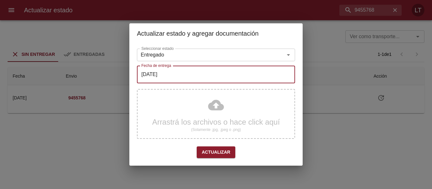
click at [167, 77] on input "[DATE]" at bounding box center [216, 75] width 158 height 18
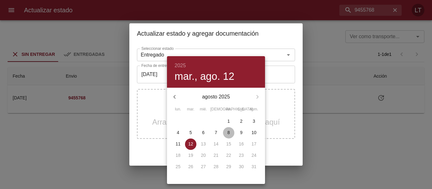
click at [232, 132] on span "8" at bounding box center [228, 133] width 11 height 6
type input "[DATE]"
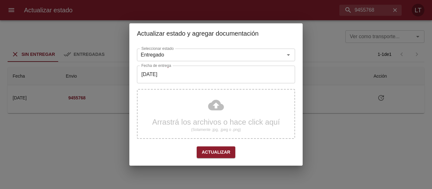
click at [209, 110] on div "Arrastrá los archivos o hace click aquí (Solamente .jpg, .jpeg o .png)" at bounding box center [216, 114] width 158 height 50
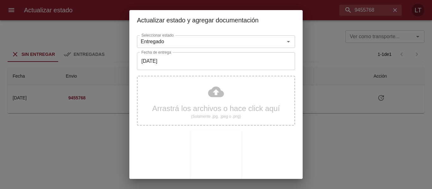
scroll to position [59, 0]
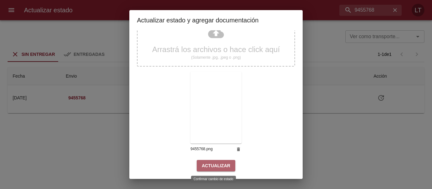
click at [215, 166] on span "Actualizar" at bounding box center [216, 166] width 28 height 8
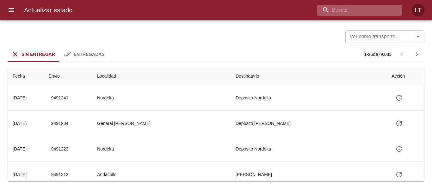
click at [360, 13] on input "buscar" at bounding box center [354, 10] width 74 height 11
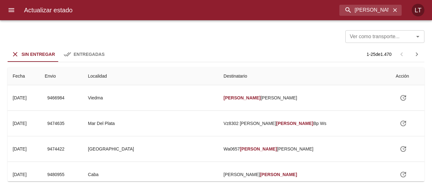
click at [91, 45] on div "Ver como transporte... Ver como transporte... Sin Entregar Entregadas 1 - 25 de…" at bounding box center [216, 104] width 432 height 169
click at [92, 50] on button "Entregadas" at bounding box center [84, 54] width 51 height 15
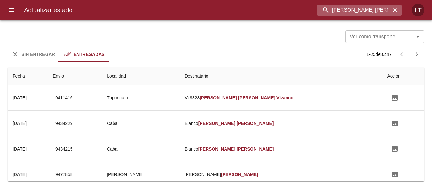
click at [350, 12] on input "[PERSON_NAME] [PERSON_NAME]" at bounding box center [354, 10] width 74 height 11
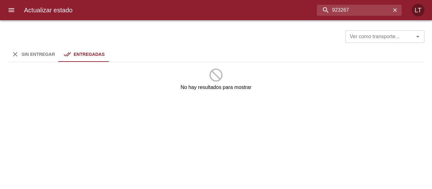
type input "923267"
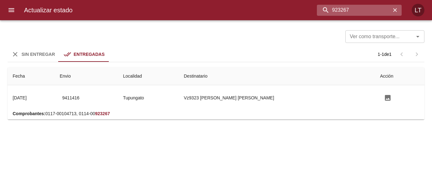
click at [341, 11] on input "923267" at bounding box center [354, 10] width 74 height 11
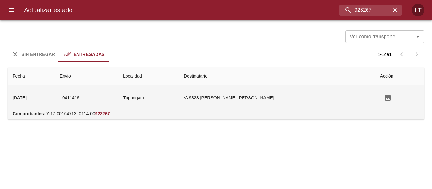
click at [256, 104] on td "Vz9323 [PERSON_NAME] [PERSON_NAME]" at bounding box center [277, 97] width 196 height 25
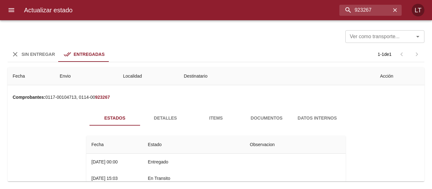
scroll to position [32, 0]
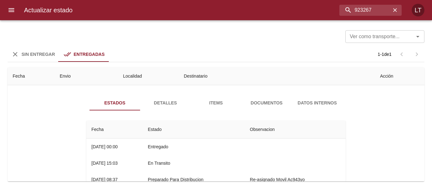
click at [168, 104] on span "Detalles" at bounding box center [165, 103] width 43 height 8
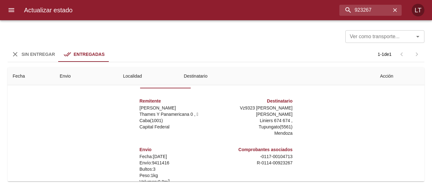
scroll to position [63, 0]
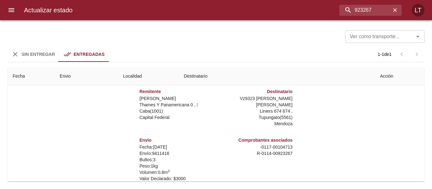
drag, startPoint x: 357, startPoint y: 17, endPoint x: 359, endPoint y: 11, distance: 5.7
click at [357, 16] on div "Actualizar estado 923267 LT" at bounding box center [216, 10] width 432 height 20
click at [359, 11] on input "923267" at bounding box center [354, 10] width 74 height 11
paste input "Romina Belén romano"
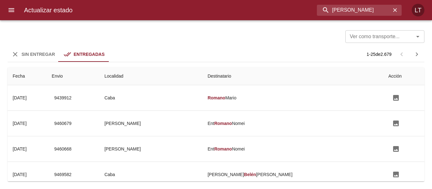
scroll to position [0, 0]
click at [352, 11] on input "Romina Belén romano" at bounding box center [354, 10] width 74 height 11
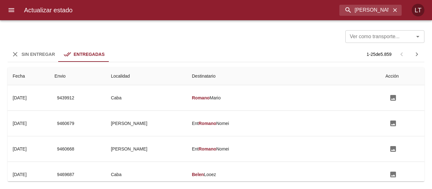
click at [39, 49] on button "Sin Entregar" at bounding box center [33, 54] width 51 height 15
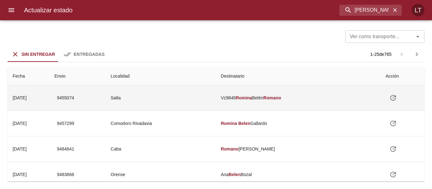
drag, startPoint x: 172, startPoint y: 97, endPoint x: 176, endPoint y: 99, distance: 4.7
click at [173, 98] on td "Salta" at bounding box center [161, 97] width 110 height 25
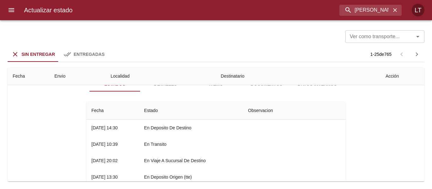
scroll to position [32, 0]
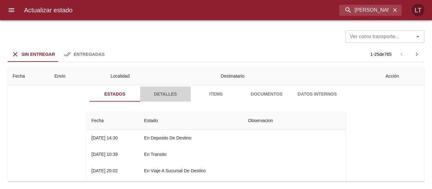
click at [165, 96] on span "Detalles" at bounding box center [165, 94] width 43 height 8
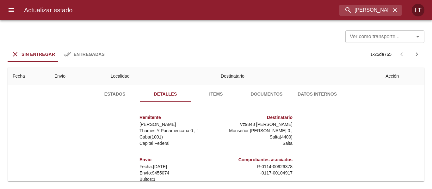
click at [120, 99] on button "Estados" at bounding box center [114, 94] width 51 height 15
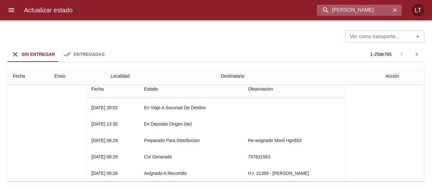
click at [367, 13] on input "Romina Belen romano" at bounding box center [354, 10] width 74 height 11
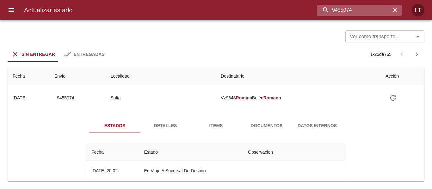
click at [361, 12] on input "9455074" at bounding box center [354, 10] width 74 height 11
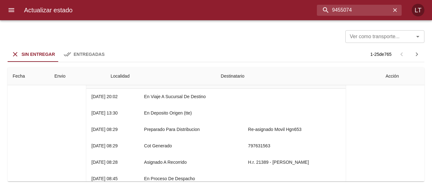
scroll to position [63, 0]
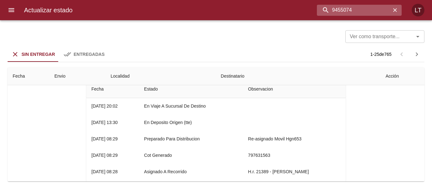
click at [356, 5] on input "9455074" at bounding box center [354, 10] width 74 height 11
paste input "61546"
click at [354, 15] on input "9461546" at bounding box center [354, 10] width 74 height 11
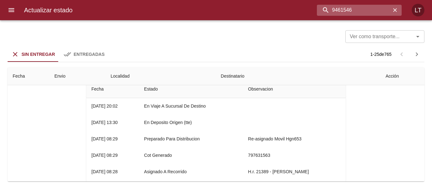
click at [354, 15] on input "9461546" at bounding box center [354, 10] width 74 height 11
paste input "buscar"
type input "9461546"
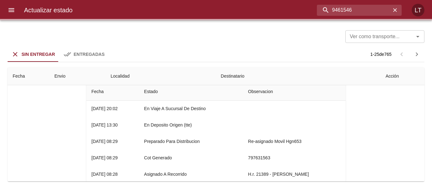
scroll to position [0, 0]
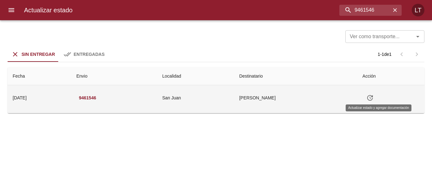
click at [373, 97] on icon "Tabla de envíos del cliente" at bounding box center [370, 98] width 6 height 6
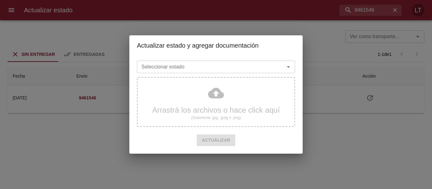
click at [221, 69] on input "Seleccionar estado" at bounding box center [207, 67] width 136 height 9
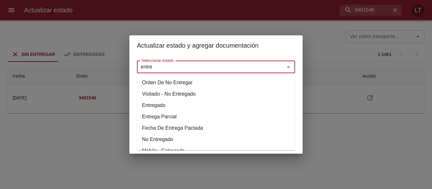
click at [154, 105] on li "Entregado" at bounding box center [216, 105] width 158 height 11
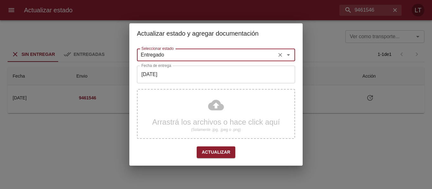
type input "Entregado"
click at [172, 76] on input "[DATE]" at bounding box center [216, 75] width 158 height 18
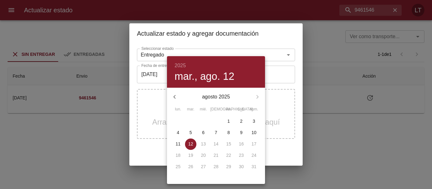
click at [213, 133] on span "7" at bounding box center [215, 133] width 11 height 6
type input "07/08/2025"
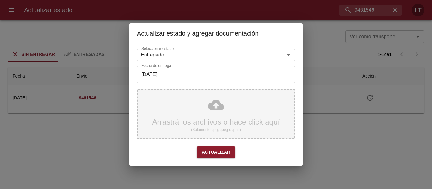
click at [216, 110] on div "Arrastrá los archivos o hace click aquí (Solamente .jpg, .jpeg o .png)" at bounding box center [216, 114] width 158 height 50
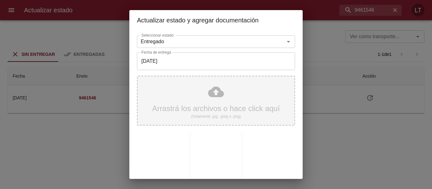
scroll to position [59, 0]
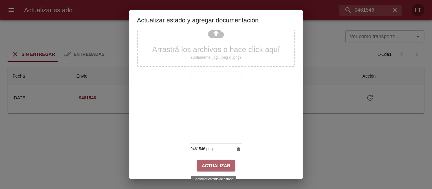
click at [215, 167] on span "Actualizar" at bounding box center [216, 166] width 28 height 8
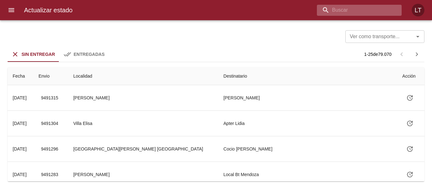
click at [367, 14] on input "buscar" at bounding box center [354, 10] width 74 height 11
paste input "9461553"
type input "9461553"
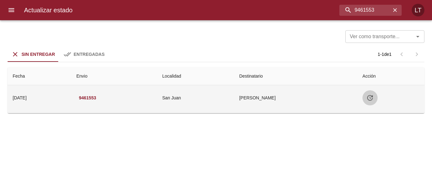
click at [373, 99] on icon "Tabla de envíos del cliente" at bounding box center [370, 98] width 6 height 6
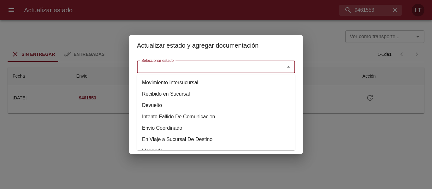
click at [231, 71] on input "Seleccionar estado" at bounding box center [207, 67] width 136 height 9
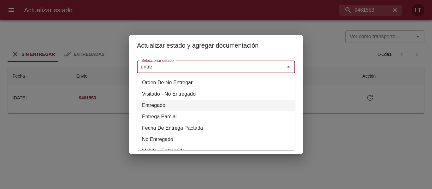
click at [159, 104] on li "Entregado" at bounding box center [216, 105] width 158 height 11
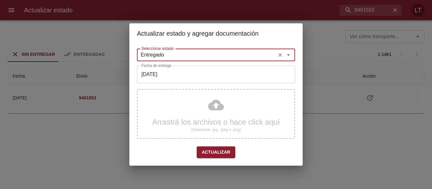
type input "Entregado"
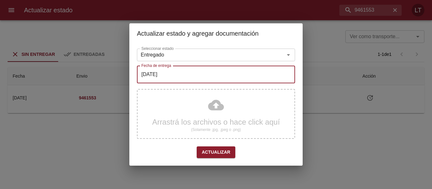
click at [168, 74] on input "[DATE]" at bounding box center [216, 75] width 158 height 18
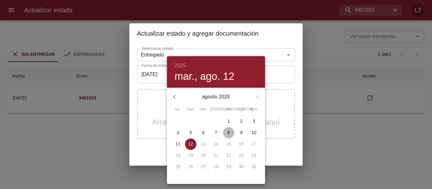
click at [231, 132] on span "8" at bounding box center [228, 133] width 11 height 6
type input "[DATE]"
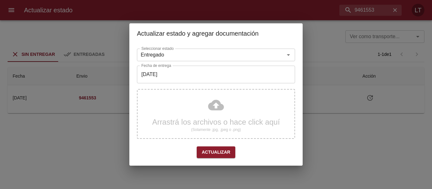
click at [211, 109] on div "Arrastrá los archivos o hace click aquí (Solamente .jpg, .jpeg o .png)" at bounding box center [216, 114] width 158 height 50
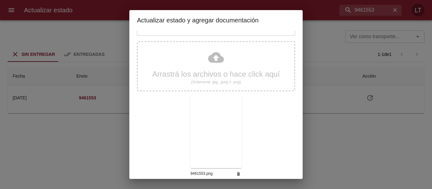
scroll to position [59, 0]
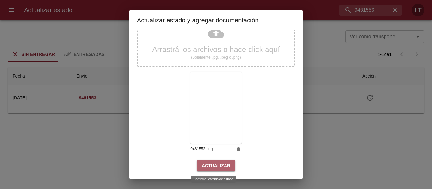
click at [219, 170] on button "Actualizar" at bounding box center [216, 166] width 39 height 12
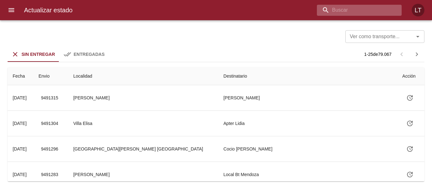
click at [357, 9] on input "buscar" at bounding box center [354, 10] width 74 height 11
paste input "9461718"
type input "9461718"
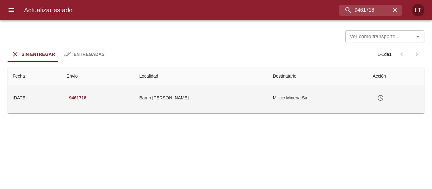
click at [380, 97] on button "Tabla de envíos del cliente" at bounding box center [380, 97] width 15 height 15
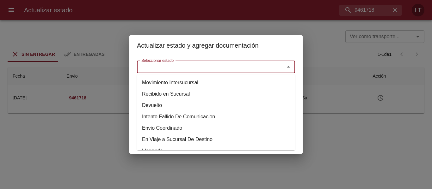
click at [235, 71] on input "Seleccionar estado" at bounding box center [207, 67] width 136 height 9
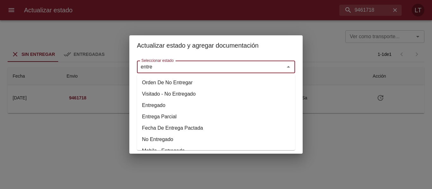
click at [172, 108] on li "Entregado" at bounding box center [216, 105] width 158 height 11
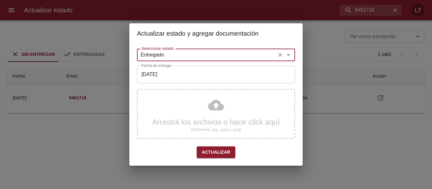
type input "Entregado"
click at [168, 71] on input "[DATE]" at bounding box center [216, 75] width 158 height 18
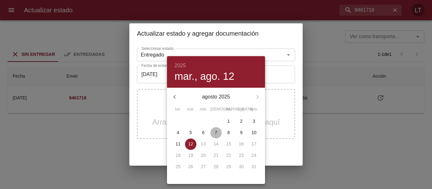
click at [219, 133] on span "7" at bounding box center [215, 133] width 11 height 6
type input "[DATE]"
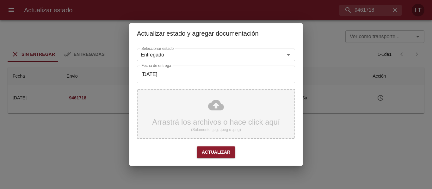
click at [218, 109] on div "Arrastrá los archivos o hace click aquí (Solamente .jpg, .jpeg o .png)" at bounding box center [216, 114] width 158 height 50
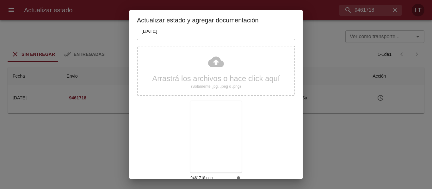
scroll to position [59, 0]
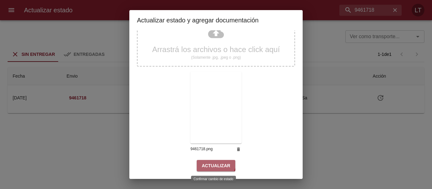
click at [213, 163] on span "Actualizar" at bounding box center [216, 166] width 28 height 8
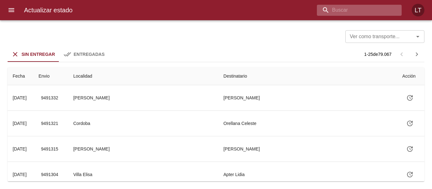
click at [357, 8] on input "buscar" at bounding box center [354, 10] width 74 height 11
paste input "9478447"
type input "9478447"
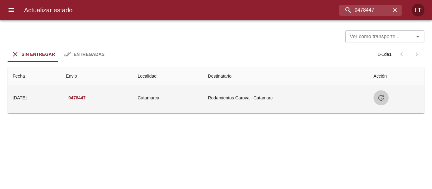
click at [383, 97] on icon "Tabla de envíos del cliente" at bounding box center [381, 98] width 8 height 8
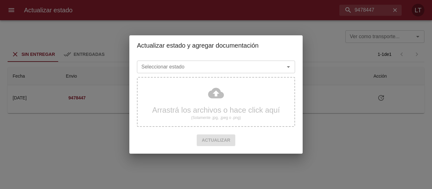
click at [250, 71] on input "Seleccionar estado" at bounding box center [207, 67] width 136 height 9
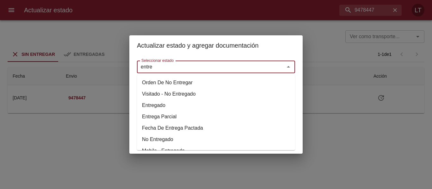
click at [160, 103] on li "Entregado" at bounding box center [216, 105] width 158 height 11
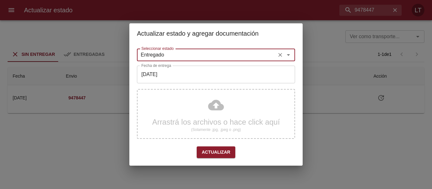
type input "Entregado"
click at [165, 77] on input "[DATE]" at bounding box center [216, 75] width 158 height 18
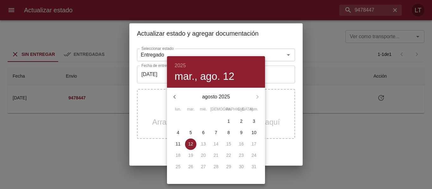
click at [180, 145] on span "11" at bounding box center [177, 144] width 11 height 6
type input "[DATE]"
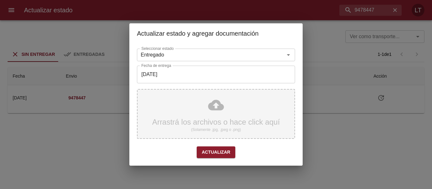
click at [212, 107] on div "Arrastrá los archivos o hace click aquí (Solamente .jpg, .jpeg o .png)" at bounding box center [216, 114] width 158 height 50
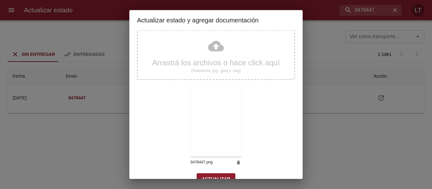
scroll to position [59, 0]
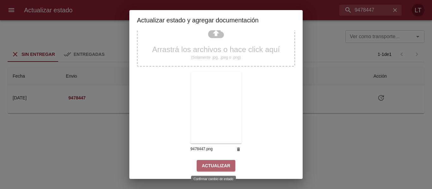
click at [214, 167] on span "Actualizar" at bounding box center [216, 166] width 28 height 8
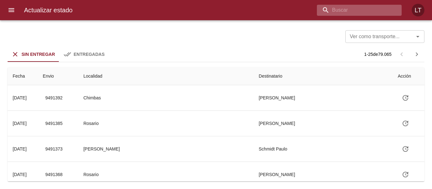
click at [360, 8] on input "buscar" at bounding box center [354, 10] width 74 height 11
paste input "9428490"
type input "9428490"
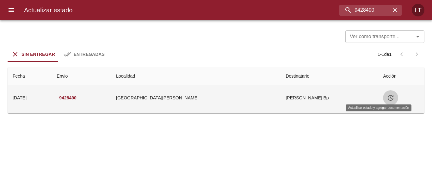
click at [387, 100] on icon "Tabla de envíos del cliente" at bounding box center [390, 98] width 6 height 6
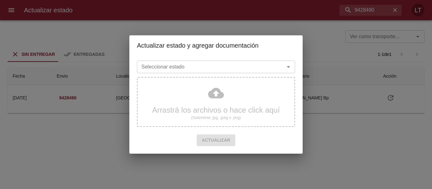
click at [233, 68] on input "Seleccionar estado" at bounding box center [207, 67] width 136 height 9
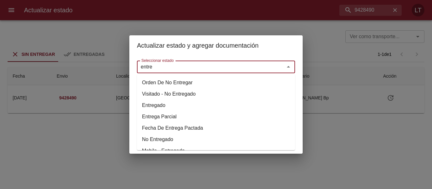
drag, startPoint x: 159, startPoint y: 103, endPoint x: 163, endPoint y: 87, distance: 16.6
click at [159, 103] on li "Entregado" at bounding box center [216, 105] width 158 height 11
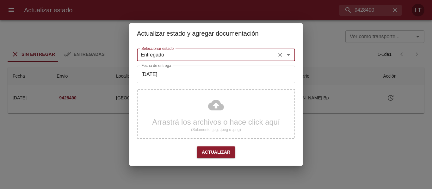
type input "Entregado"
click at [165, 74] on input "[DATE]" at bounding box center [216, 75] width 158 height 18
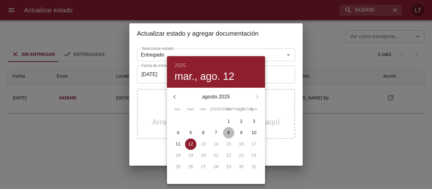
click at [230, 133] on span "8" at bounding box center [228, 133] width 11 height 6
type input "[DATE]"
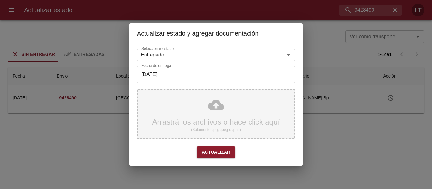
click at [216, 110] on div "Arrastrá los archivos o hace click aquí (Solamente .jpg, .jpeg o .png)" at bounding box center [216, 114] width 158 height 50
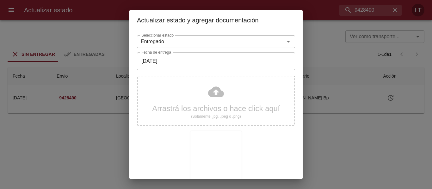
scroll to position [59, 0]
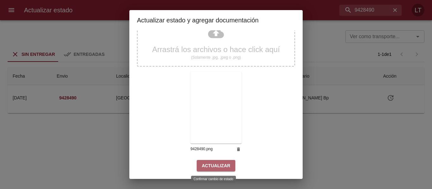
click at [219, 164] on span "Actualizar" at bounding box center [216, 166] width 28 height 8
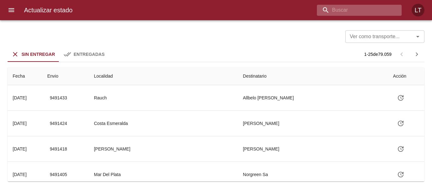
click at [355, 7] on input "buscar" at bounding box center [354, 10] width 74 height 11
paste input "9451413"
type input "9451413"
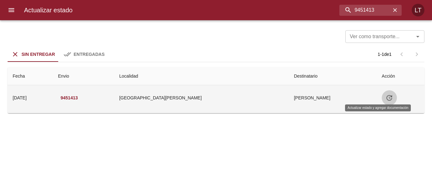
click at [385, 101] on icon "Tabla de envíos del cliente" at bounding box center [389, 98] width 8 height 8
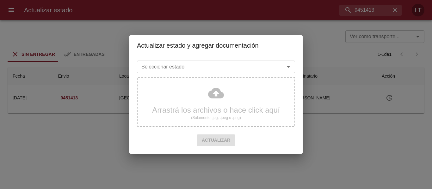
click at [247, 64] on input "Seleccionar estado" at bounding box center [207, 67] width 136 height 9
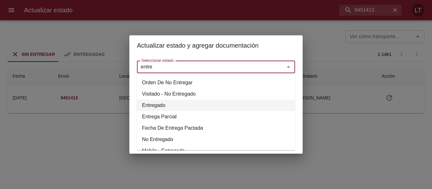
drag, startPoint x: 154, startPoint y: 104, endPoint x: 158, endPoint y: 85, distance: 19.1
click at [154, 103] on li "Entregado" at bounding box center [216, 105] width 158 height 11
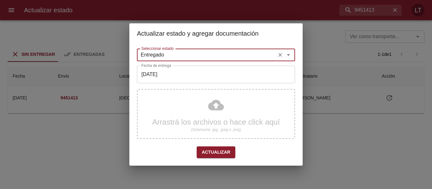
type input "Entregado"
click at [159, 73] on input "[DATE]" at bounding box center [216, 75] width 158 height 18
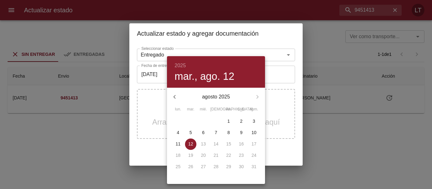
click at [178, 142] on p "11" at bounding box center [177, 144] width 5 height 6
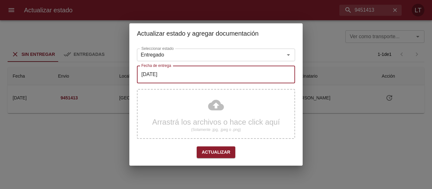
type input "11/08/2025"
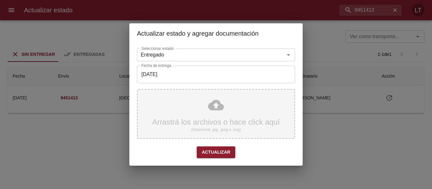
click at [221, 103] on div "Arrastrá los archivos o hace click aquí (Solamente .jpg, .jpeg o .png)" at bounding box center [216, 114] width 158 height 50
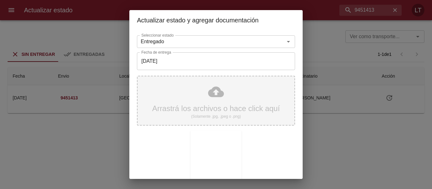
scroll to position [59, 0]
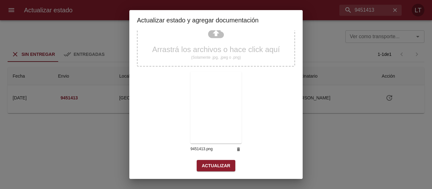
click at [225, 165] on span "Actualizar" at bounding box center [216, 166] width 28 height 8
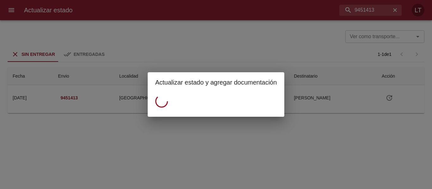
scroll to position [0, 0]
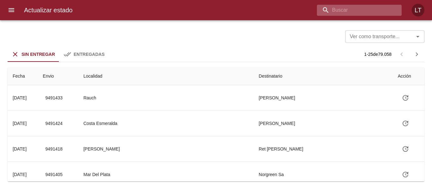
click at [369, 10] on input "buscar" at bounding box center [354, 10] width 74 height 11
paste input "9454612"
type input "9454612"
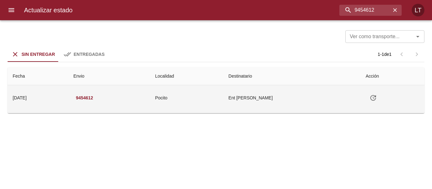
click at [373, 98] on icon "Tabla de envíos del cliente" at bounding box center [373, 98] width 8 height 8
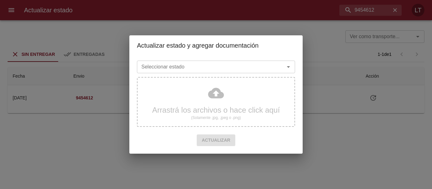
click at [247, 62] on div "Seleccionar estado" at bounding box center [216, 67] width 158 height 13
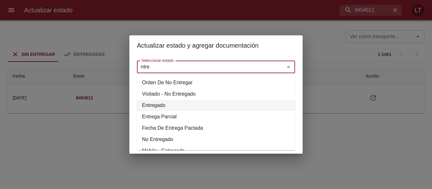
click at [168, 104] on li "Entregado" at bounding box center [216, 105] width 158 height 11
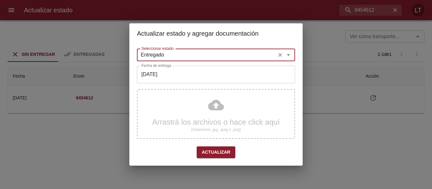
type input "Entregado"
click at [169, 78] on input "[DATE]" at bounding box center [216, 75] width 158 height 18
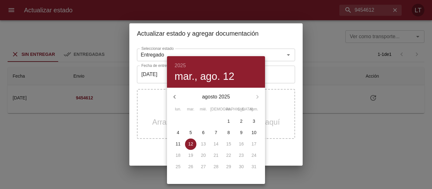
click at [179, 142] on p "11" at bounding box center [177, 144] width 5 height 6
type input "11/08/2025"
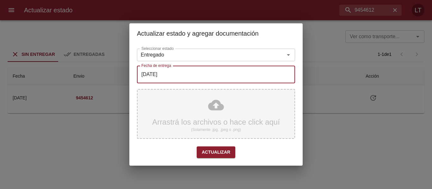
click at [222, 108] on div "Arrastrá los archivos o hace click aquí (Solamente .jpg, .jpeg o .png)" at bounding box center [216, 114] width 158 height 50
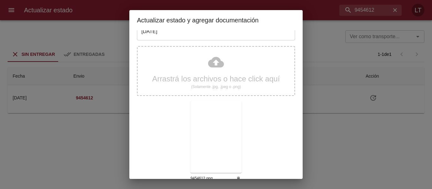
scroll to position [59, 0]
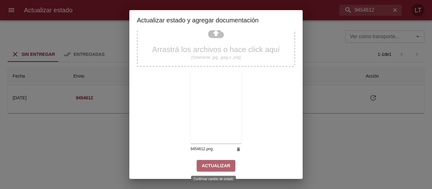
click at [220, 164] on span "Actualizar" at bounding box center [216, 166] width 28 height 8
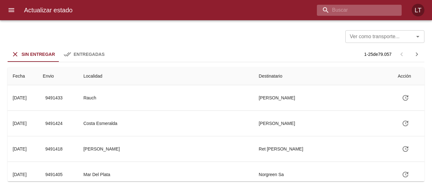
click at [356, 10] on input "buscar" at bounding box center [354, 10] width 74 height 11
paste input "9440292"
type input "9440292"
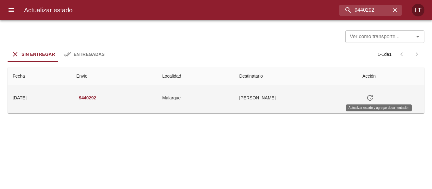
click at [373, 100] on icon "Tabla de envíos del cliente" at bounding box center [370, 98] width 8 height 8
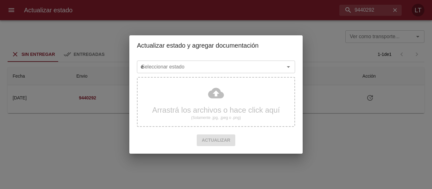
click at [246, 63] on input "e" at bounding box center [207, 67] width 136 height 9
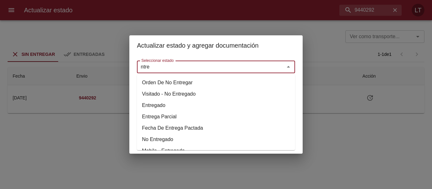
drag, startPoint x: 158, startPoint y: 104, endPoint x: 163, endPoint y: 85, distance: 19.8
click at [158, 102] on li "Entregado" at bounding box center [216, 105] width 158 height 11
type input "Entregado"
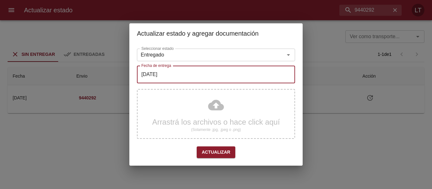
click at [163, 74] on input "[DATE]" at bounding box center [216, 75] width 158 height 18
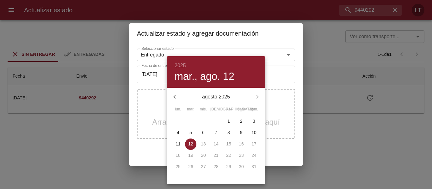
click at [207, 135] on span "6" at bounding box center [202, 133] width 11 height 6
type input "[DATE]"
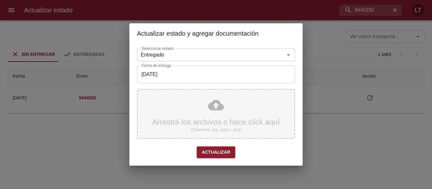
click at [215, 109] on div "Arrastrá los archivos o hace click aquí (Solamente .jpg, .jpeg o .png)" at bounding box center [216, 114] width 158 height 50
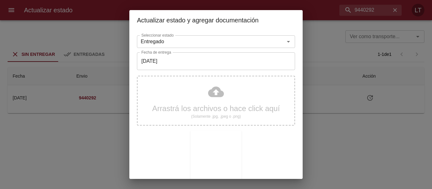
scroll to position [59, 0]
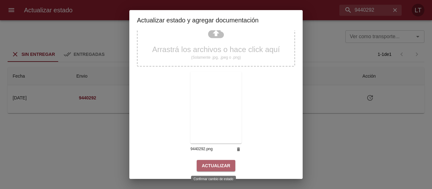
click at [219, 165] on span "Actualizar" at bounding box center [216, 166] width 28 height 8
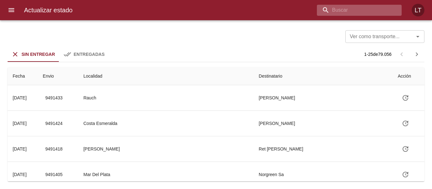
click at [366, 8] on input "buscar" at bounding box center [354, 10] width 74 height 11
paste input "9440358"
type input "9440358"
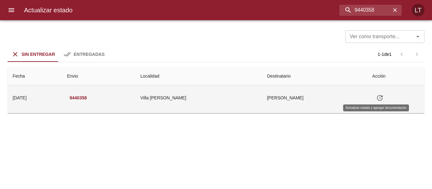
click at [377, 99] on icon "Tabla de envíos del cliente" at bounding box center [380, 98] width 6 height 6
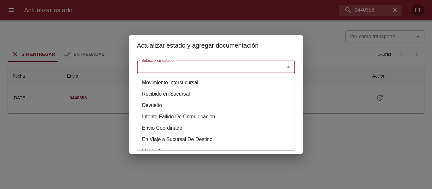
click at [245, 69] on input "Seleccionar estado" at bounding box center [207, 67] width 136 height 9
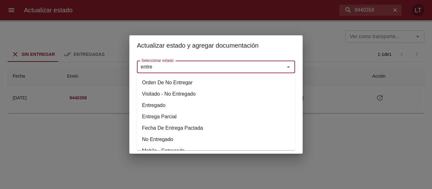
click at [165, 105] on li "Entregado" at bounding box center [216, 105] width 158 height 11
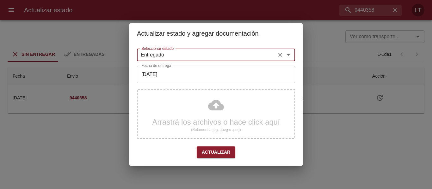
type input "Entregado"
click at [178, 74] on input "[DATE]" at bounding box center [216, 75] width 158 height 18
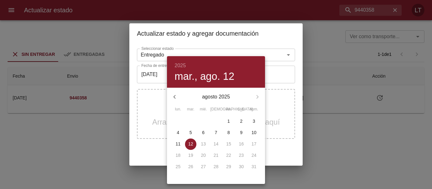
click at [227, 131] on span "8" at bounding box center [228, 133] width 11 height 6
type input "[DATE]"
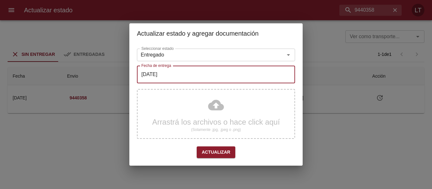
click at [214, 107] on div "Arrastrá los archivos o hace click aquí (Solamente .jpg, .jpeg o .png)" at bounding box center [216, 114] width 158 height 50
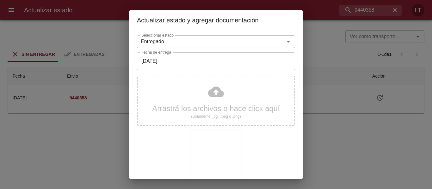
scroll to position [59, 0]
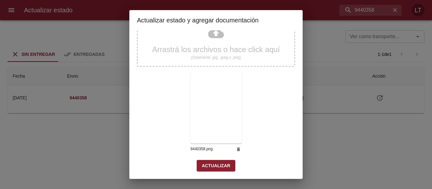
click at [221, 163] on span "Actualizar" at bounding box center [216, 166] width 28 height 8
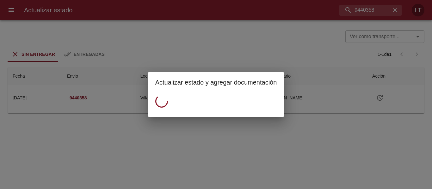
scroll to position [0, 0]
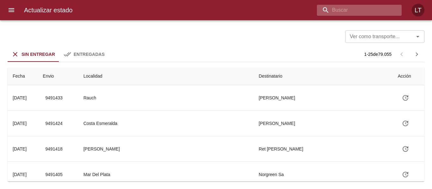
click at [366, 10] on input "buscar" at bounding box center [354, 10] width 74 height 11
paste input "9440378"
type input "9440378"
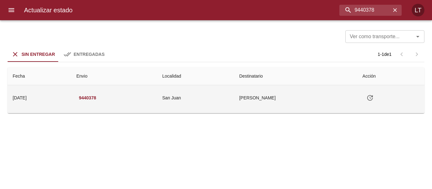
click at [373, 96] on icon "Tabla de envíos del cliente" at bounding box center [370, 98] width 8 height 8
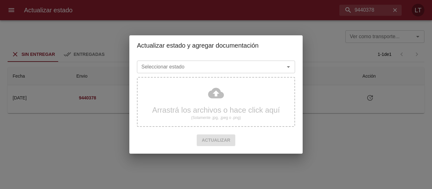
click at [245, 68] on input "Seleccionar estado" at bounding box center [207, 67] width 136 height 9
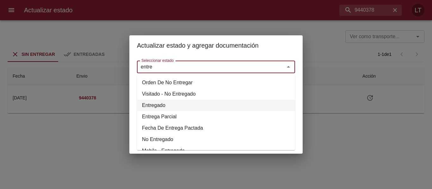
click at [160, 105] on li "Entregado" at bounding box center [216, 105] width 158 height 11
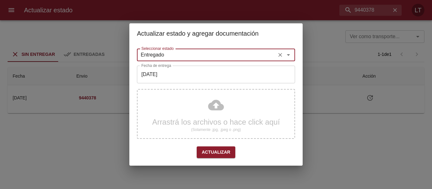
type input "Entregado"
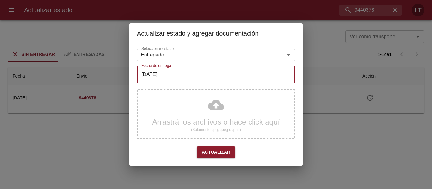
click at [175, 74] on input "[DATE]" at bounding box center [216, 75] width 158 height 18
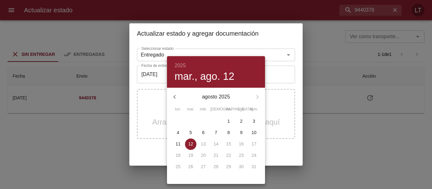
click at [229, 134] on p "8" at bounding box center [228, 133] width 3 height 6
type input "08/08/2025"
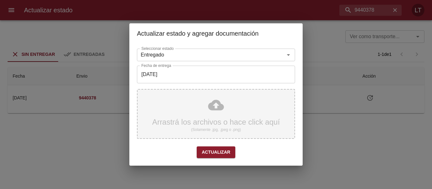
click at [221, 109] on div "Arrastrá los archivos o hace click aquí (Solamente .jpg, .jpeg o .png)" at bounding box center [216, 114] width 158 height 50
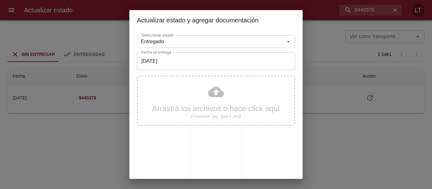
scroll to position [59, 0]
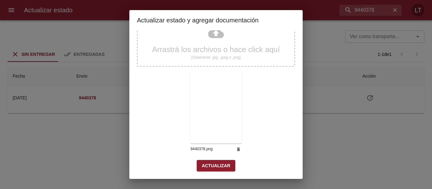
drag, startPoint x: 218, startPoint y: 156, endPoint x: 215, endPoint y: 168, distance: 12.1
click at [218, 161] on div "Seleccionar estado Entregado Seleccionar estado Fecha de entrega 08/08/2025 Fec…" at bounding box center [216, 75] width 158 height 203
click at [215, 168] on span "Actualizar" at bounding box center [216, 166] width 28 height 8
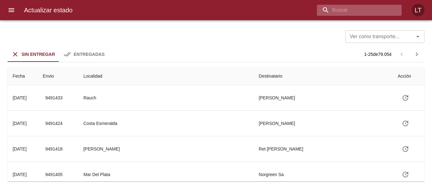
click at [345, 5] on input "buscar" at bounding box center [354, 10] width 74 height 11
paste input "9440399"
type input "9440399"
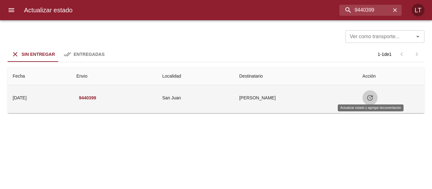
click at [375, 99] on button "Tabla de envíos del cliente" at bounding box center [369, 97] width 15 height 15
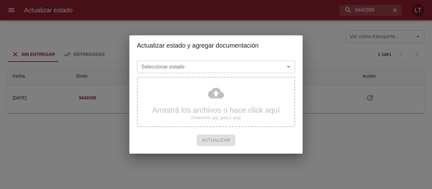
click at [237, 60] on div "Seleccionar estado Seleccionar estado" at bounding box center [216, 66] width 158 height 16
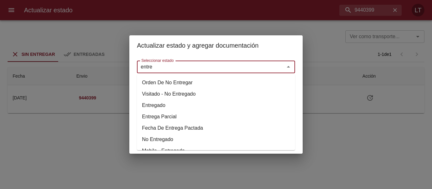
click at [163, 104] on li "Entregado" at bounding box center [216, 105] width 158 height 11
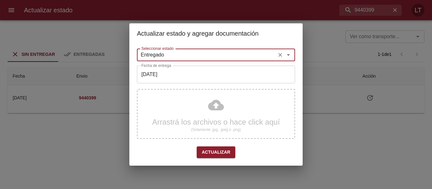
type input "Entregado"
click at [172, 78] on input "[DATE]" at bounding box center [216, 75] width 158 height 18
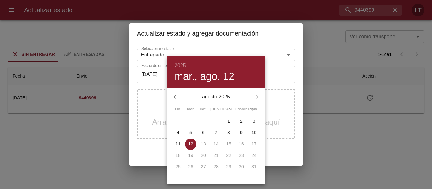
click at [227, 131] on p "8" at bounding box center [228, 133] width 3 height 6
type input "[DATE]"
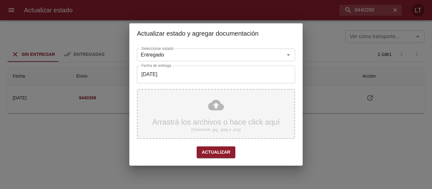
click at [217, 110] on div "Arrastrá los archivos o hace click aquí (Solamente .jpg, .jpeg o .png)" at bounding box center [216, 114] width 158 height 50
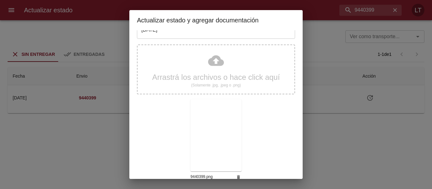
scroll to position [59, 0]
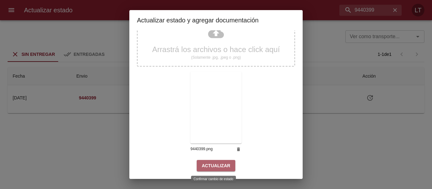
click at [217, 161] on button "Actualizar" at bounding box center [216, 166] width 39 height 12
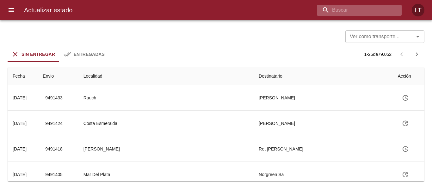
click at [368, 12] on input "buscar" at bounding box center [354, 10] width 74 height 11
paste input "9440481"
type input "9440481"
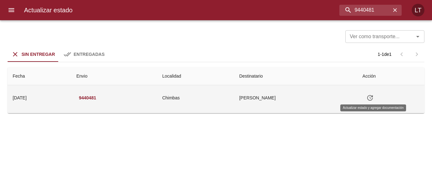
click at [373, 97] on icon "Tabla de envíos del cliente" at bounding box center [370, 98] width 8 height 8
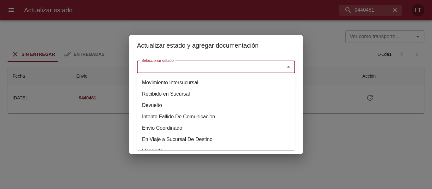
click at [269, 65] on input "Seleccionar estado" at bounding box center [207, 67] width 136 height 9
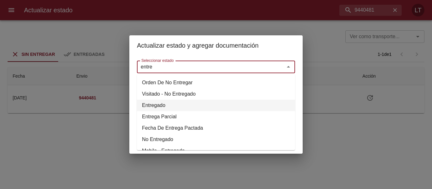
click at [167, 102] on li "Entregado" at bounding box center [216, 105] width 158 height 11
type input "Entregado"
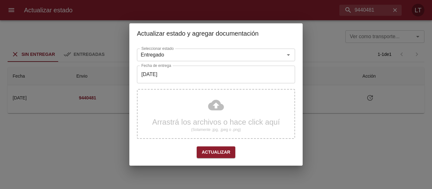
click at [175, 84] on div "Seleccionar estado Entregado Seleccionar estado Fecha de entrega [DATE] Fecha d…" at bounding box center [216, 104] width 158 height 117
click at [175, 82] on input "[DATE]" at bounding box center [216, 75] width 158 height 18
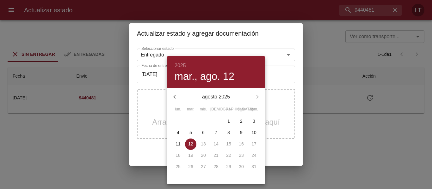
click at [227, 132] on span "8" at bounding box center [228, 133] width 11 height 6
type input "[DATE]"
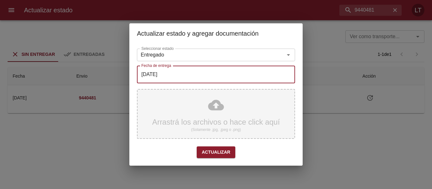
click at [224, 105] on div "Arrastrá los archivos o hace click aquí (Solamente .jpg, .jpeg o .png)" at bounding box center [216, 114] width 158 height 50
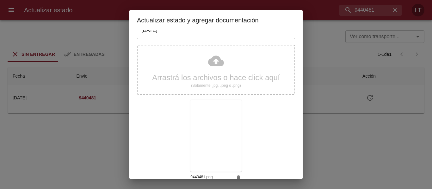
scroll to position [59, 0]
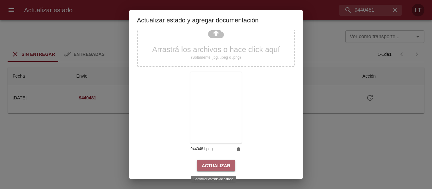
click at [220, 162] on span "Actualizar" at bounding box center [216, 166] width 28 height 8
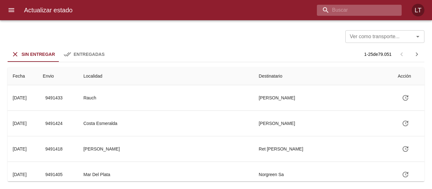
click at [385, 10] on input "buscar" at bounding box center [354, 10] width 74 height 11
paste input "9444101"
type input "9444101"
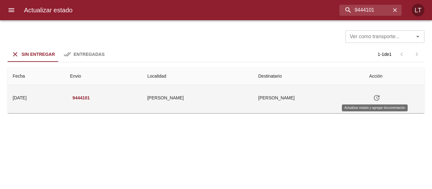
click at [376, 99] on icon "Tabla de envíos del cliente" at bounding box center [377, 98] width 8 height 8
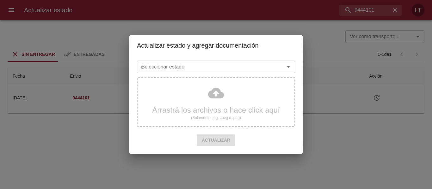
click at [246, 70] on input "e" at bounding box center [207, 67] width 136 height 9
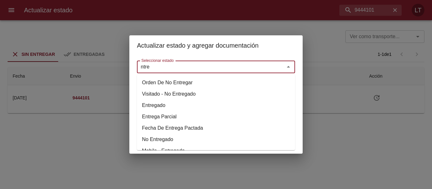
click at [162, 105] on li "Entregado" at bounding box center [216, 105] width 158 height 11
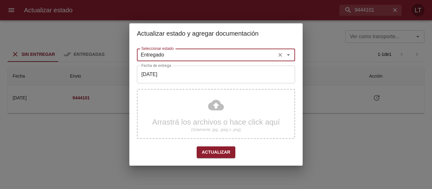
type input "Entregado"
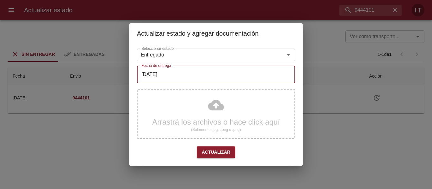
click at [177, 80] on input "[DATE]" at bounding box center [216, 75] width 158 height 18
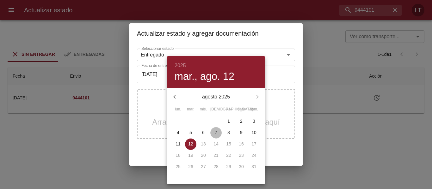
click at [217, 131] on span "7" at bounding box center [215, 133] width 11 height 6
type input "07/08/2025"
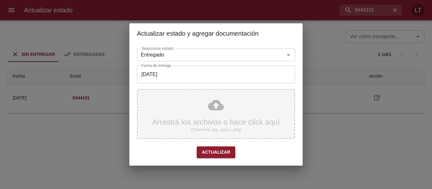
click at [222, 104] on div "Arrastrá los archivos o hace click aquí (Solamente .jpg, .jpeg o .png)" at bounding box center [216, 114] width 158 height 50
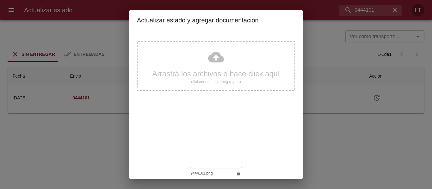
scroll to position [59, 0]
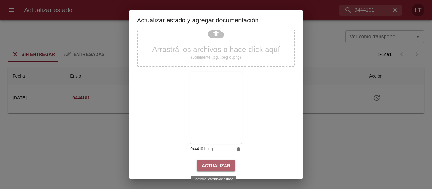
click at [223, 165] on span "Actualizar" at bounding box center [216, 166] width 28 height 8
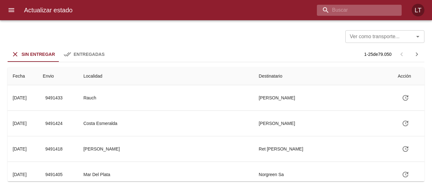
click at [374, 6] on input "buscar" at bounding box center [354, 10] width 74 height 11
paste input "9442086"
type input "9442086"
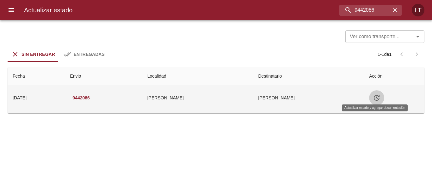
click at [377, 98] on icon "Tabla de envíos del cliente" at bounding box center [377, 98] width 8 height 8
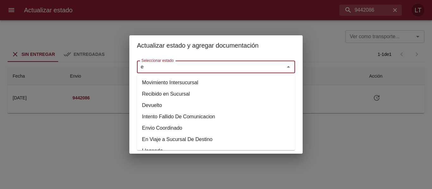
click at [237, 64] on input "e" at bounding box center [207, 67] width 136 height 9
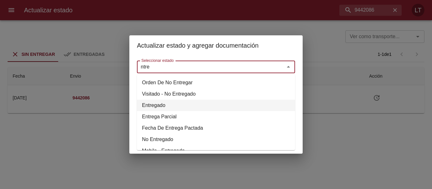
drag, startPoint x: 151, startPoint y: 104, endPoint x: 161, endPoint y: 85, distance: 21.3
click at [151, 103] on li "Entregado" at bounding box center [216, 105] width 158 height 11
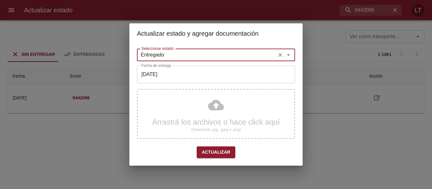
type input "Entregado"
click at [162, 78] on input "[DATE]" at bounding box center [216, 75] width 158 height 18
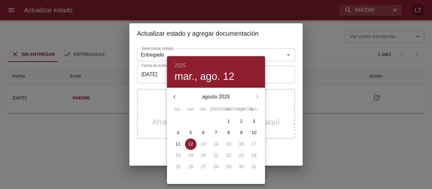
click at [179, 140] on button "11" at bounding box center [177, 144] width 11 height 11
type input "[DATE]"
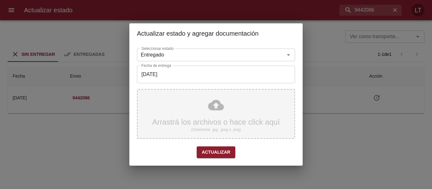
click at [216, 109] on div "Arrastrá los archivos o hace click aquí (Solamente .jpg, .jpeg o .png)" at bounding box center [216, 114] width 158 height 50
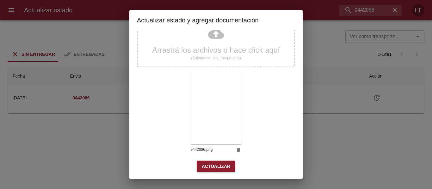
scroll to position [59, 0]
click at [224, 166] on span "Actualizar" at bounding box center [216, 166] width 28 height 8
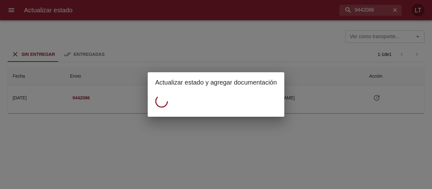
scroll to position [0, 0]
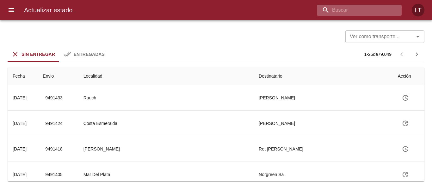
click at [380, 6] on input "buscar" at bounding box center [354, 10] width 74 height 11
paste input "9435282"
type input "9435282"
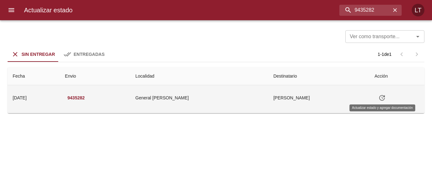
click at [379, 96] on icon "Tabla de envíos del cliente" at bounding box center [382, 98] width 8 height 8
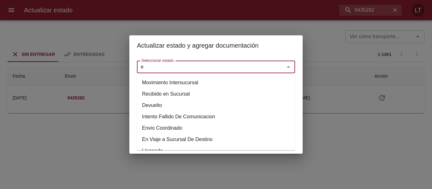
click at [261, 67] on input "e" at bounding box center [207, 67] width 136 height 9
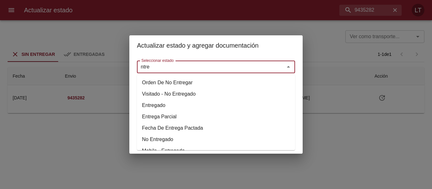
drag, startPoint x: 149, startPoint y: 109, endPoint x: 149, endPoint y: 102, distance: 6.6
click at [149, 108] on li "Entregado" at bounding box center [216, 105] width 158 height 11
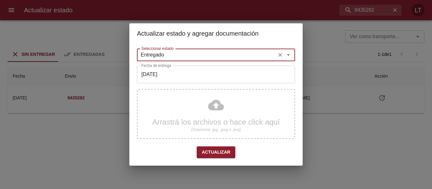
type input "Entregado"
click at [164, 77] on input "[DATE]" at bounding box center [216, 75] width 158 height 18
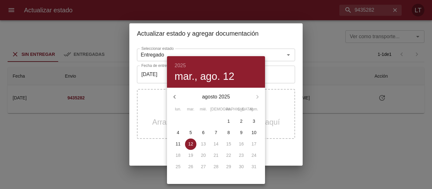
click at [229, 130] on p "8" at bounding box center [228, 133] width 3 height 6
type input "08/08/2025"
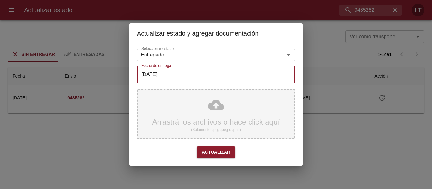
click at [217, 104] on div "Arrastrá los archivos o hace click aquí (Solamente .jpg, .jpeg o .png)" at bounding box center [216, 114] width 158 height 50
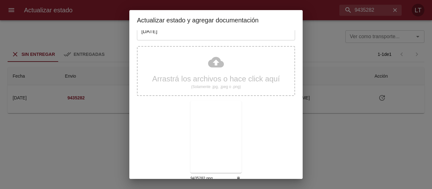
scroll to position [59, 0]
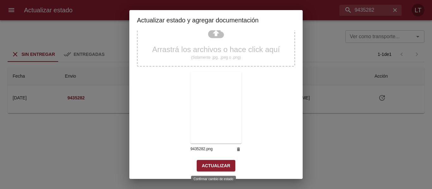
click at [212, 161] on button "Actualizar" at bounding box center [216, 166] width 39 height 12
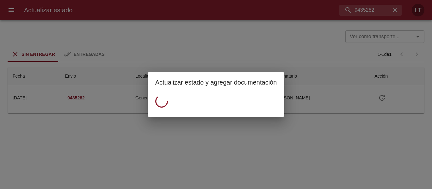
scroll to position [0, 0]
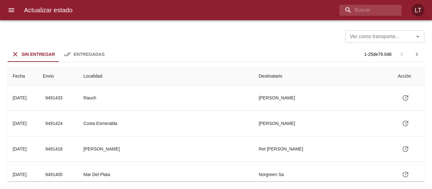
click at [378, 16] on div "Actualizar estado LT" at bounding box center [216, 10] width 432 height 20
click at [377, 15] on input "buscar" at bounding box center [354, 10] width 74 height 11
paste input "9442881"
type input "9442881"
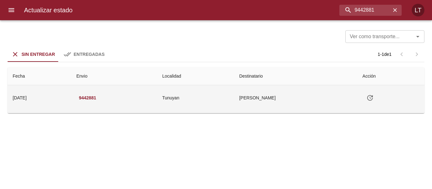
click at [377, 94] on button "Tabla de envíos del cliente" at bounding box center [369, 97] width 15 height 15
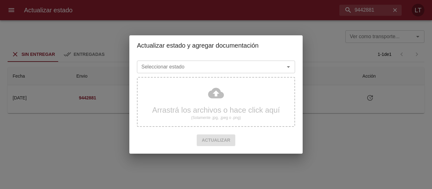
click at [264, 67] on input "Seleccionar estado" at bounding box center [207, 67] width 136 height 9
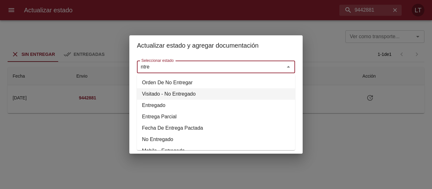
drag, startPoint x: 164, startPoint y: 93, endPoint x: 168, endPoint y: 101, distance: 8.6
click at [165, 95] on li "Visitado - No Entregado" at bounding box center [216, 93] width 158 height 11
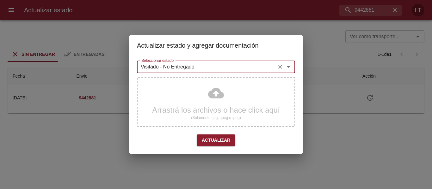
click at [171, 71] on input "Visitado - No Entregado" at bounding box center [207, 67] width 136 height 9
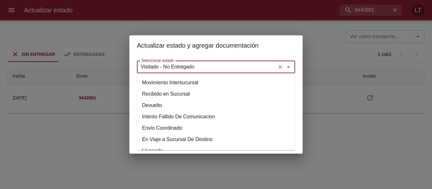
click at [171, 71] on input "Visitado - No Entregado" at bounding box center [207, 67] width 136 height 9
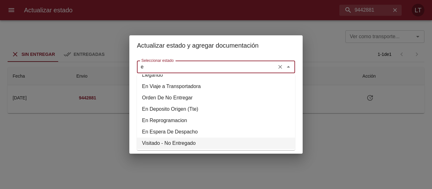
click at [171, 71] on input "e" at bounding box center [207, 67] width 136 height 9
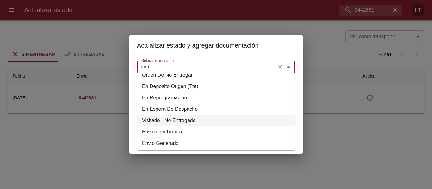
scroll to position [15, 0]
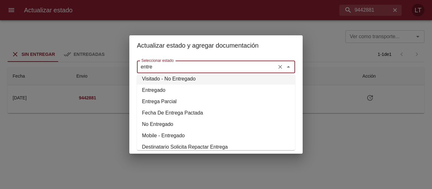
click at [159, 90] on li "Entregado" at bounding box center [216, 90] width 158 height 11
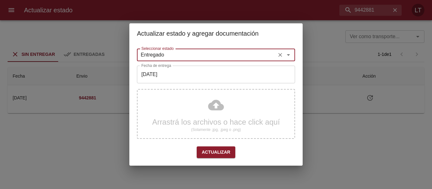
type input "Entregado"
click at [167, 73] on input "[DATE]" at bounding box center [216, 75] width 158 height 18
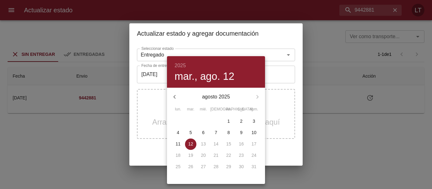
click at [218, 132] on span "7" at bounding box center [215, 133] width 11 height 6
type input "07/08/2025"
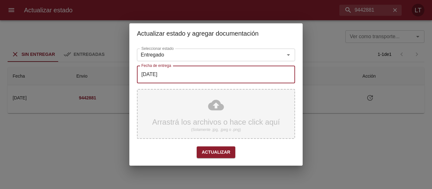
click at [216, 106] on div "Arrastrá los archivos o hace click aquí (Solamente .jpg, .jpeg o .png)" at bounding box center [216, 114] width 158 height 50
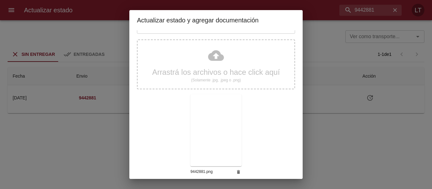
scroll to position [59, 0]
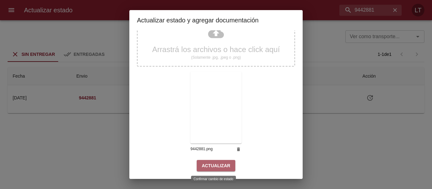
click at [216, 169] on span "Actualizar" at bounding box center [216, 166] width 28 height 8
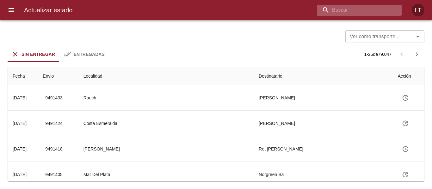
click at [366, 9] on input "buscar" at bounding box center [354, 10] width 74 height 11
paste input "9438431"
type input "9438431"
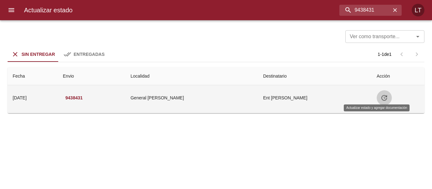
click at [380, 99] on icon "Tabla de envíos del cliente" at bounding box center [384, 98] width 8 height 8
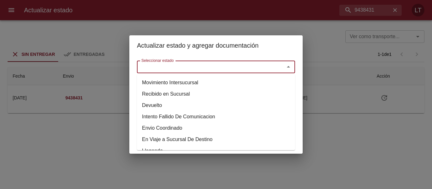
click at [240, 69] on input "Seleccionar estado" at bounding box center [207, 67] width 136 height 9
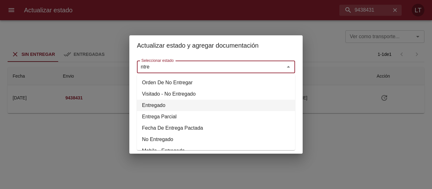
drag, startPoint x: 158, startPoint y: 101, endPoint x: 168, endPoint y: 85, distance: 18.9
click at [159, 102] on li "Entregado" at bounding box center [216, 105] width 158 height 11
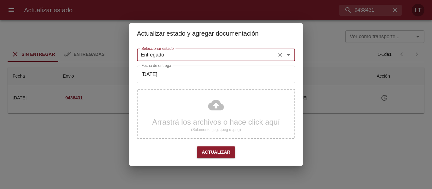
type input "Entregado"
click at [172, 74] on input "[DATE]" at bounding box center [216, 75] width 158 height 18
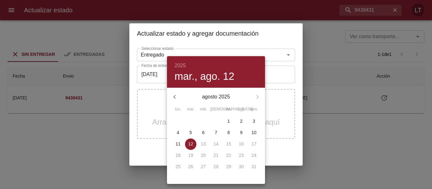
click at [230, 132] on span "8" at bounding box center [228, 133] width 11 height 6
type input "[DATE]"
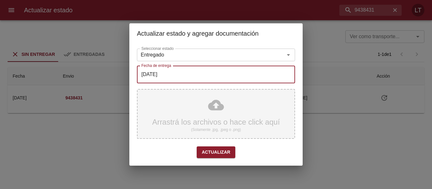
click at [211, 106] on div "Arrastrá los archivos o hace click aquí (Solamente .jpg, .jpeg o .png)" at bounding box center [216, 114] width 158 height 50
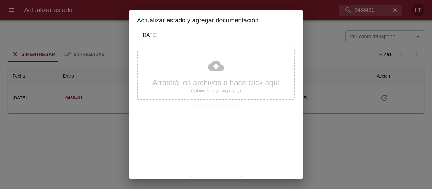
scroll to position [59, 0]
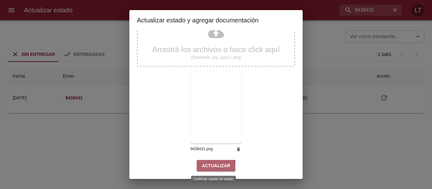
click at [212, 171] on button "Actualizar" at bounding box center [216, 166] width 39 height 12
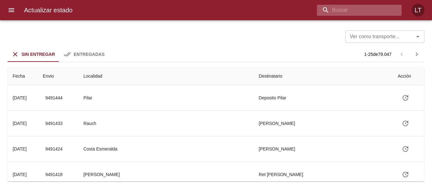
click at [366, 12] on input "buscar" at bounding box center [354, 10] width 74 height 11
paste input "9455231"
type input "9455231"
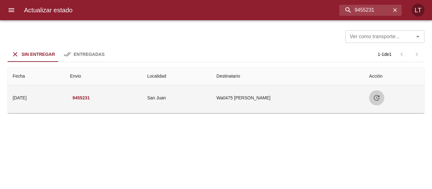
click at [379, 96] on icon "Tabla de envíos del cliente" at bounding box center [376, 98] width 6 height 6
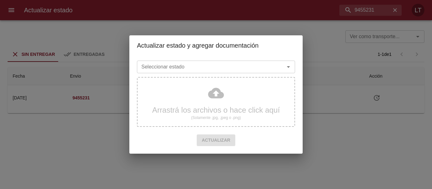
click at [249, 72] on div "Seleccionar estado" at bounding box center [216, 67] width 158 height 13
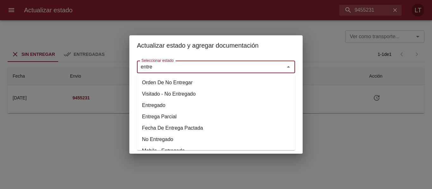
click at [154, 107] on li "Entregado" at bounding box center [216, 105] width 158 height 11
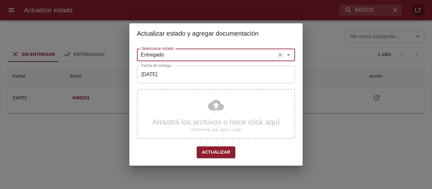
type input "Entregado"
click at [170, 77] on input "[DATE]" at bounding box center [216, 75] width 158 height 18
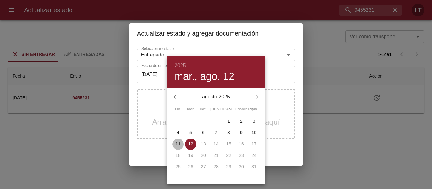
click at [181, 142] on span "11" at bounding box center [177, 144] width 11 height 6
type input "[DATE]"
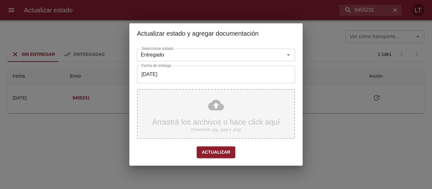
click at [220, 101] on div "Arrastrá los archivos o hace click aquí (Solamente .jpg, .jpeg o .png)" at bounding box center [216, 114] width 158 height 50
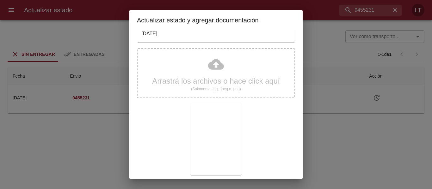
scroll to position [59, 0]
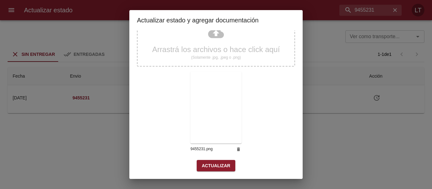
click at [221, 164] on span "Actualizar" at bounding box center [216, 166] width 28 height 8
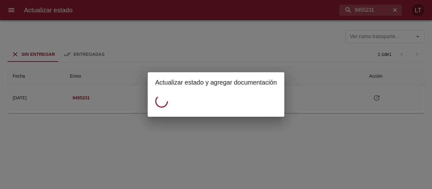
scroll to position [0, 0]
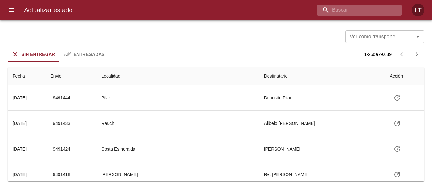
click at [366, 10] on input "buscar" at bounding box center [354, 10] width 74 height 11
paste input "9439642"
type input "9439642"
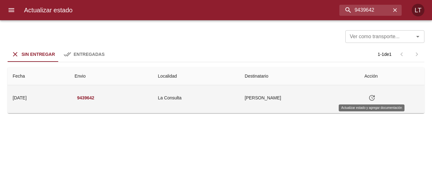
click at [373, 99] on icon "Tabla de envíos del cliente" at bounding box center [372, 98] width 8 height 8
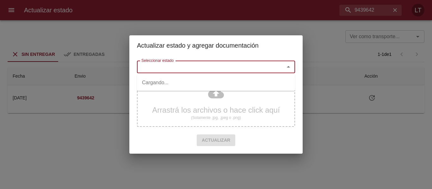
click at [250, 69] on input "Seleccionar estado" at bounding box center [207, 67] width 136 height 9
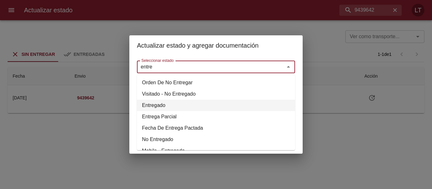
click at [160, 104] on li "Entregado" at bounding box center [216, 105] width 158 height 11
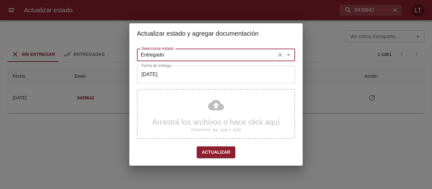
type input "Entregado"
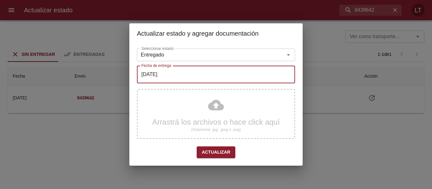
click at [177, 73] on input "[DATE]" at bounding box center [216, 75] width 158 height 18
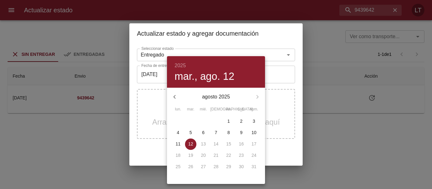
click at [219, 129] on button "7" at bounding box center [215, 132] width 11 height 11
type input "[DATE]"
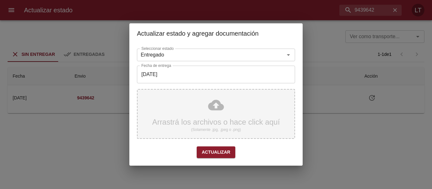
click at [216, 109] on div "Arrastrá los archivos o hace click aquí (Solamente .jpg, .jpeg o .png)" at bounding box center [216, 114] width 158 height 50
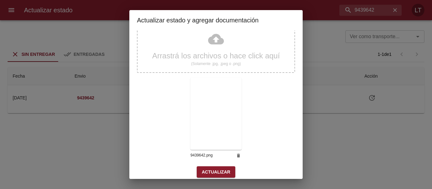
scroll to position [59, 0]
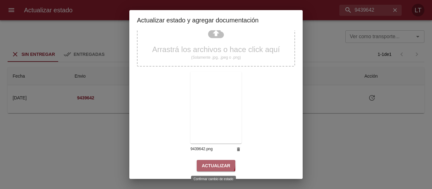
click at [212, 164] on span "Actualizar" at bounding box center [216, 166] width 28 height 8
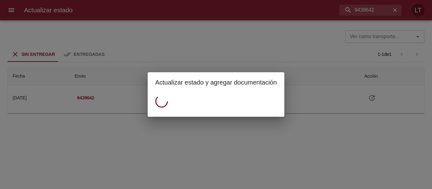
scroll to position [0, 0]
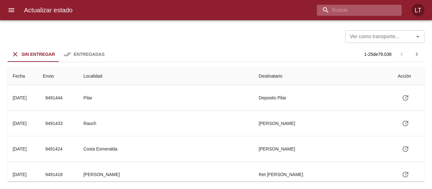
click at [361, 12] on input "buscar" at bounding box center [354, 10] width 74 height 11
paste input "9455342"
type input "9455342"
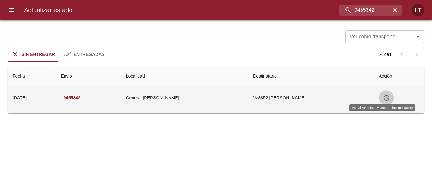
click at [382, 97] on icon "Tabla de envíos del cliente" at bounding box center [386, 98] width 8 height 8
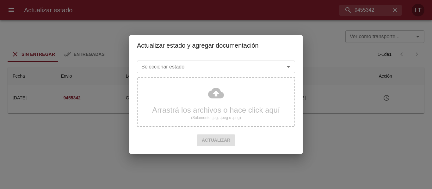
click at [257, 68] on input "Seleccionar estado" at bounding box center [207, 67] width 136 height 9
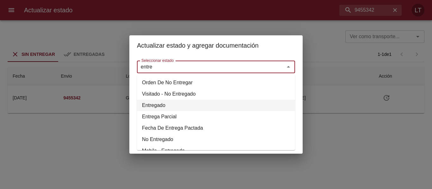
click at [160, 104] on li "Entregado" at bounding box center [216, 105] width 158 height 11
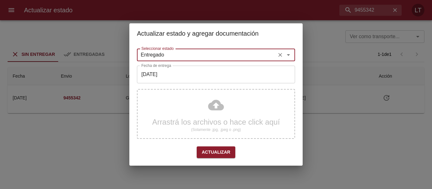
type input "Entregado"
click at [172, 83] on input "[DATE]" at bounding box center [216, 75] width 158 height 18
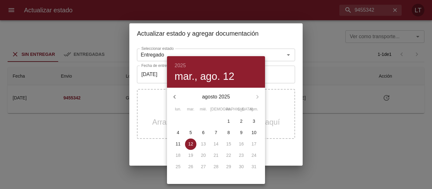
click at [226, 131] on span "8" at bounding box center [228, 133] width 11 height 6
type input "08/08/2025"
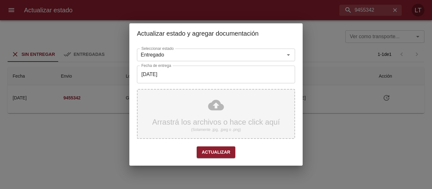
click at [208, 102] on div "Arrastrá los archivos o hace click aquí (Solamente .jpg, .jpeg o .png)" at bounding box center [216, 114] width 158 height 50
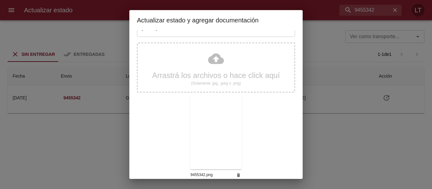
scroll to position [59, 0]
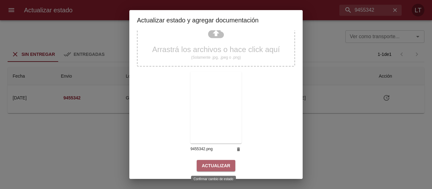
click at [219, 165] on span "Actualizar" at bounding box center [216, 166] width 28 height 8
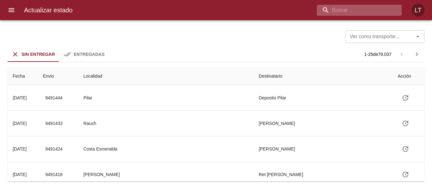
click at [374, 5] on input "buscar" at bounding box center [354, 10] width 74 height 11
paste input "9456238"
type input "9456238"
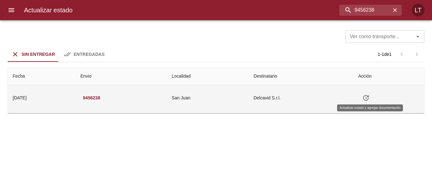
click at [369, 97] on icon "Tabla de envíos del cliente" at bounding box center [366, 98] width 8 height 8
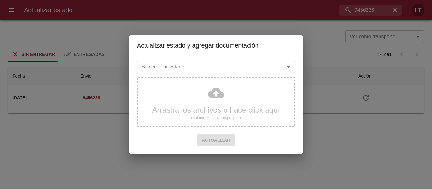
drag, startPoint x: 246, startPoint y: 73, endPoint x: 245, endPoint y: 68, distance: 4.8
click at [245, 71] on div "Seleccionar estado" at bounding box center [216, 67] width 158 height 13
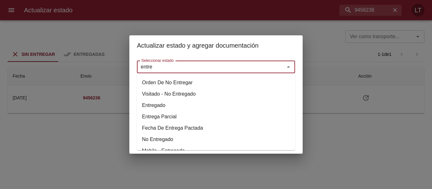
drag, startPoint x: 160, startPoint y: 104, endPoint x: 161, endPoint y: 85, distance: 18.7
click at [158, 103] on li "Entregado" at bounding box center [216, 105] width 158 height 11
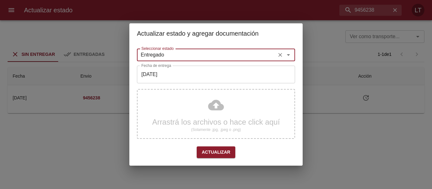
type input "Entregado"
click at [162, 72] on input "[DATE]" at bounding box center [216, 75] width 158 height 18
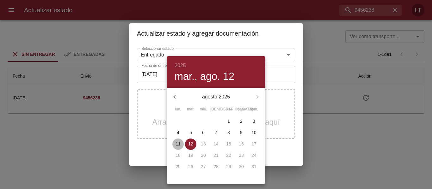
click at [177, 142] on p "11" at bounding box center [177, 144] width 5 height 6
type input "[DATE]"
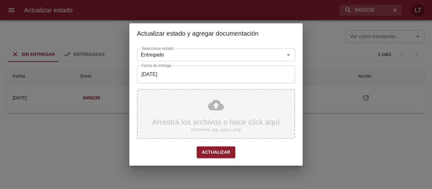
click at [214, 110] on div "Arrastrá los archivos o hace click aquí (Solamente .jpg, .jpeg o .png)" at bounding box center [216, 114] width 158 height 50
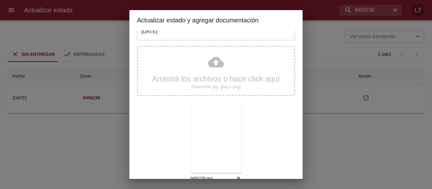
scroll to position [59, 0]
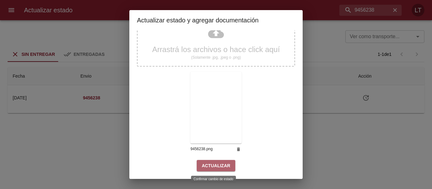
click at [215, 170] on button "Actualizar" at bounding box center [216, 166] width 39 height 12
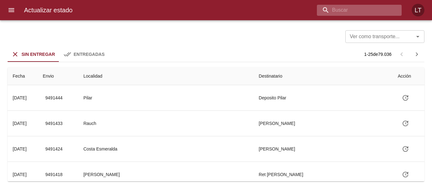
click at [363, 5] on input "buscar" at bounding box center [354, 10] width 74 height 11
paste input "9457235"
type input "9457235"
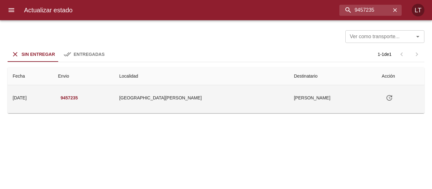
click at [385, 95] on icon "Tabla de envíos del cliente" at bounding box center [389, 98] width 8 height 8
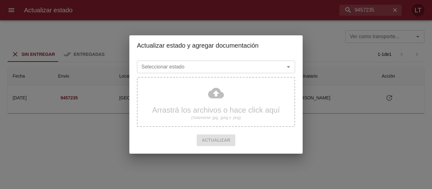
click at [248, 70] on input "Seleccionar estado" at bounding box center [207, 67] width 136 height 9
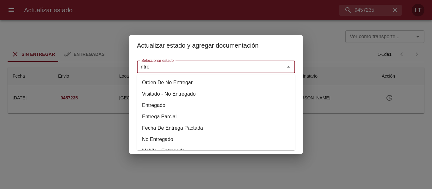
click at [159, 103] on li "Entregado" at bounding box center [216, 105] width 158 height 11
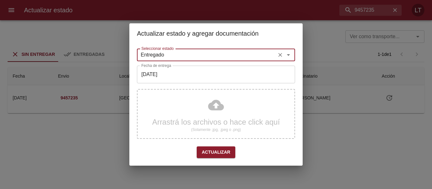
type input "Entregado"
click at [168, 81] on input "[DATE]" at bounding box center [216, 75] width 158 height 18
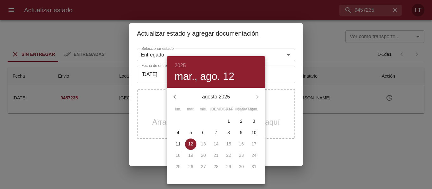
click at [226, 132] on span "8" at bounding box center [228, 133] width 11 height 6
type input "[DATE]"
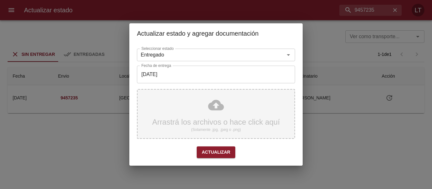
click at [215, 104] on div "Arrastrá los archivos o hace click aquí (Solamente .jpg, .jpeg o .png)" at bounding box center [216, 114] width 158 height 50
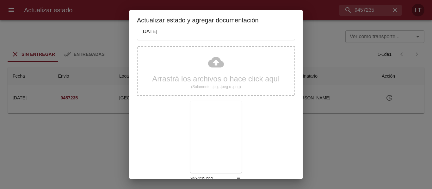
scroll to position [59, 0]
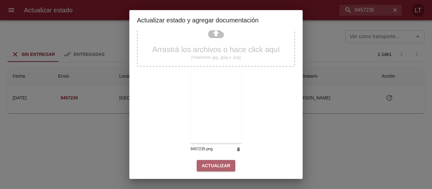
click at [225, 163] on span "Actualizar" at bounding box center [216, 166] width 28 height 8
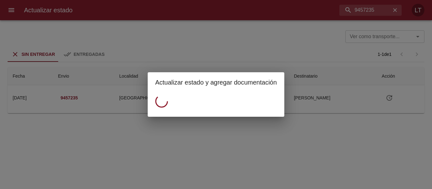
scroll to position [0, 0]
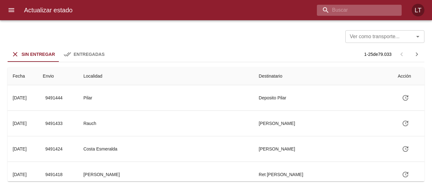
click at [378, 10] on input "buscar" at bounding box center [354, 10] width 74 height 11
paste input "9424808"
type input "9424808"
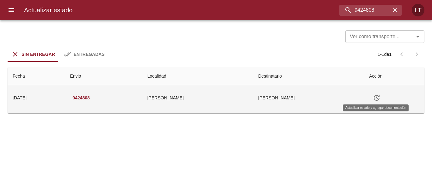
click at [376, 96] on icon "Tabla de envíos del cliente" at bounding box center [376, 98] width 6 height 6
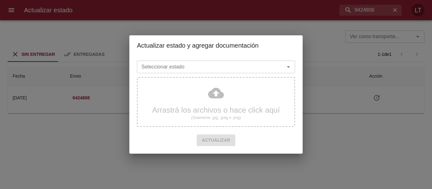
click at [237, 68] on input "Seleccionar estado" at bounding box center [207, 67] width 136 height 9
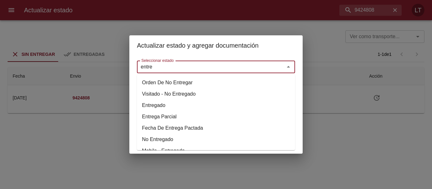
drag, startPoint x: 160, startPoint y: 104, endPoint x: 160, endPoint y: 84, distance: 19.3
click at [160, 103] on li "Entregado" at bounding box center [216, 105] width 158 height 11
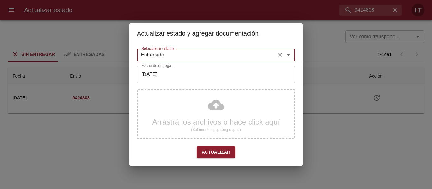
type input "Entregado"
click at [160, 79] on input "[DATE]" at bounding box center [216, 75] width 158 height 18
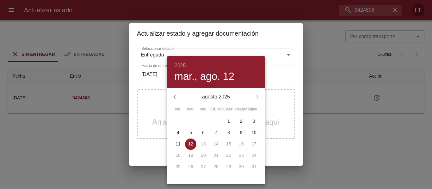
click at [181, 141] on span "11" at bounding box center [177, 144] width 11 height 6
type input "[DATE]"
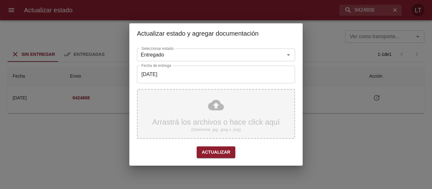
click at [209, 106] on div "Arrastrá los archivos o hace click aquí (Solamente .jpg, .jpeg o .png)" at bounding box center [216, 114] width 158 height 50
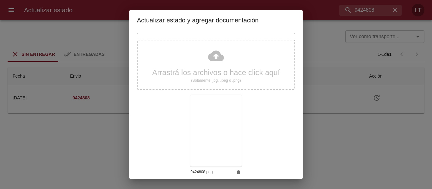
scroll to position [59, 0]
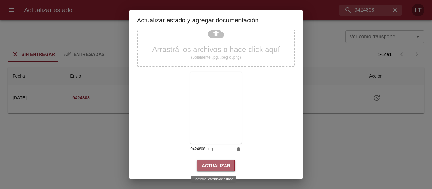
click at [204, 166] on span "Actualizar" at bounding box center [216, 166] width 28 height 8
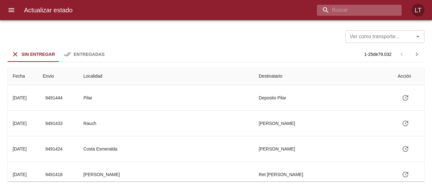
click at [364, 5] on input "buscar" at bounding box center [354, 10] width 74 height 11
paste input "9460862"
type input "9460862"
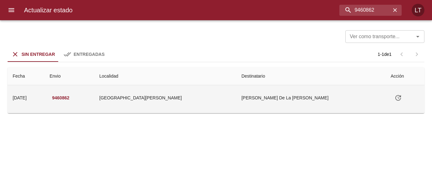
click at [394, 98] on icon "Tabla de envíos del cliente" at bounding box center [398, 98] width 8 height 8
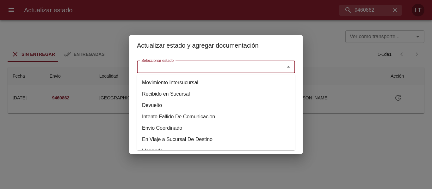
click at [262, 70] on input "Seleccionar estado" at bounding box center [207, 67] width 136 height 9
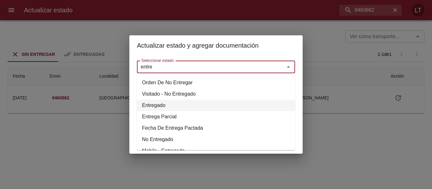
click at [157, 102] on li "Entregado" at bounding box center [216, 105] width 158 height 11
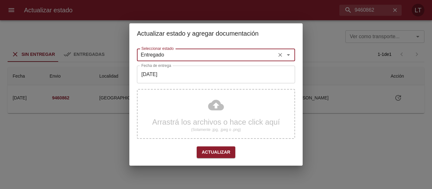
type input "Entregado"
click at [170, 75] on input "[DATE]" at bounding box center [216, 75] width 158 height 18
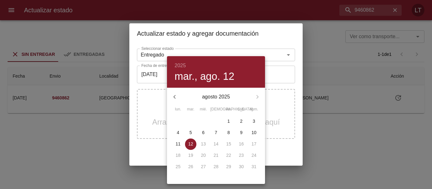
click at [227, 134] on p "8" at bounding box center [228, 133] width 3 height 6
type input "08/08/2025"
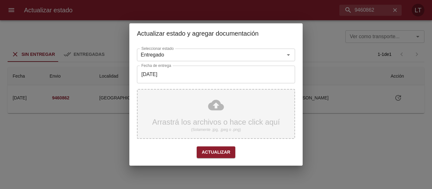
click at [212, 107] on div "Arrastrá los archivos o hace click aquí (Solamente .jpg, .jpeg o .png)" at bounding box center [216, 114] width 158 height 50
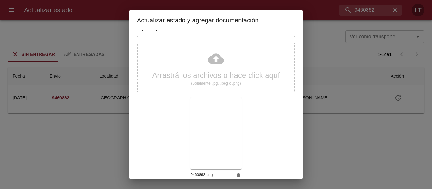
scroll to position [59, 0]
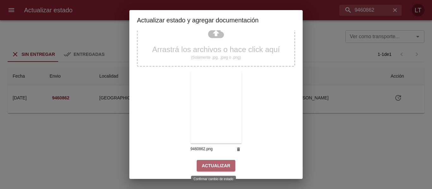
click at [216, 166] on span "Actualizar" at bounding box center [216, 166] width 28 height 8
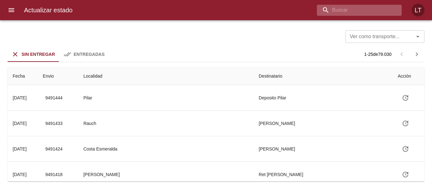
click at [361, 12] on input "buscar" at bounding box center [354, 10] width 74 height 11
paste input "9427734"
type input "9427734"
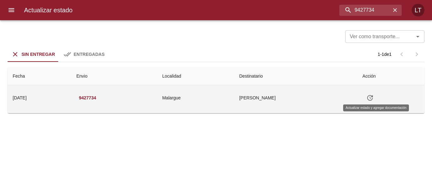
click at [373, 98] on icon "Tabla de envíos del cliente" at bounding box center [370, 98] width 6 height 6
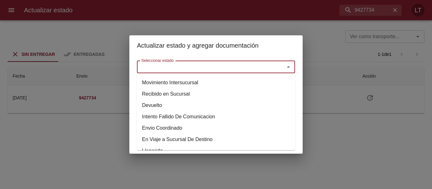
click at [242, 64] on input "Seleccionar estado" at bounding box center [207, 67] width 136 height 9
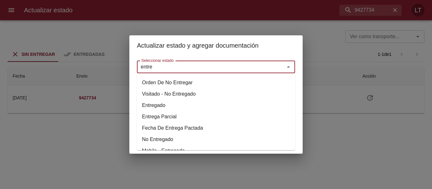
click at [155, 106] on li "Entregado" at bounding box center [216, 105] width 158 height 11
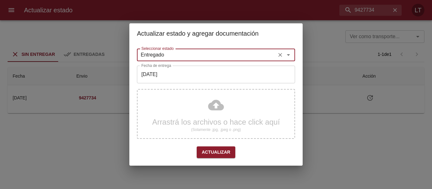
type input "Entregado"
click at [170, 81] on input "[DATE]" at bounding box center [216, 75] width 158 height 18
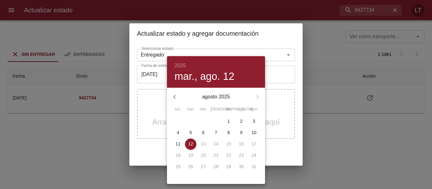
click at [208, 130] on span "6" at bounding box center [202, 133] width 11 height 6
type input "[DATE]"
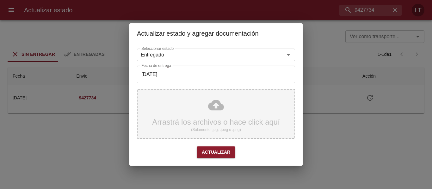
click at [215, 110] on div "Arrastrá los archivos o hace click aquí (Solamente .jpg, .jpeg o .png)" at bounding box center [216, 114] width 158 height 50
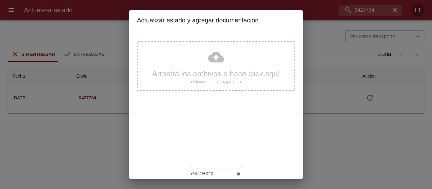
scroll to position [59, 0]
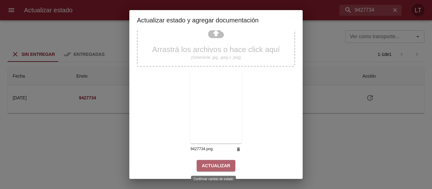
click at [227, 166] on span "Actualizar" at bounding box center [216, 166] width 28 height 8
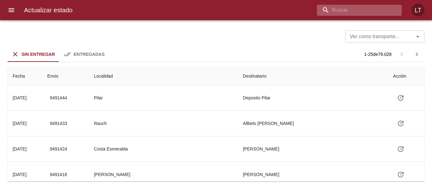
click at [375, 12] on input "buscar" at bounding box center [354, 10] width 74 height 11
paste input "9448288"
type input "9448288"
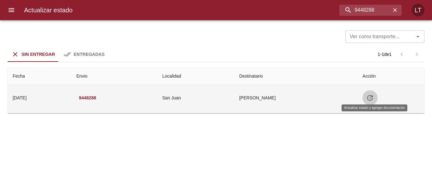
click at [373, 100] on icon "Tabla de envíos del cliente" at bounding box center [370, 98] width 8 height 8
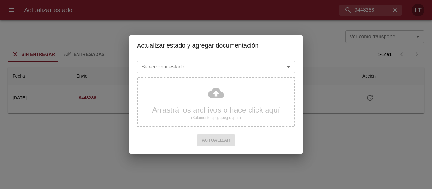
click at [243, 73] on div "Seleccionar estado" at bounding box center [216, 67] width 158 height 13
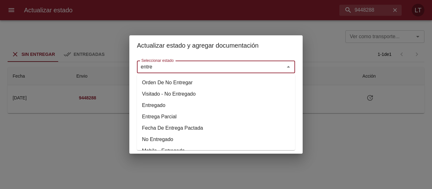
drag, startPoint x: 162, startPoint y: 105, endPoint x: 165, endPoint y: 87, distance: 19.0
click at [161, 104] on li "Entregado" at bounding box center [216, 105] width 158 height 11
type input "Entregado"
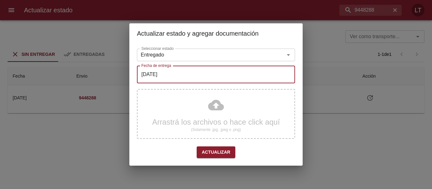
click at [166, 73] on input "[DATE]" at bounding box center [216, 75] width 158 height 18
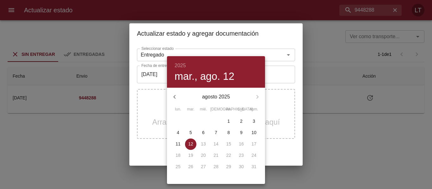
click at [178, 142] on p "11" at bounding box center [177, 144] width 5 height 6
type input "[DATE]"
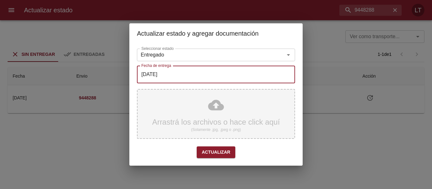
click at [213, 93] on div "Arrastrá los archivos o hace click aquí (Solamente .jpg, .jpeg o .png)" at bounding box center [216, 114] width 158 height 50
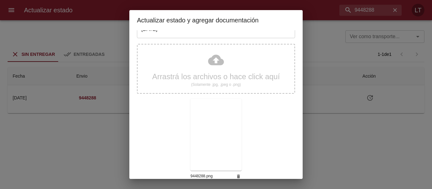
scroll to position [59, 0]
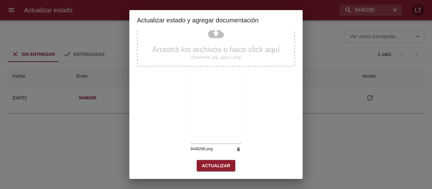
click at [210, 162] on span "Actualizar" at bounding box center [216, 166] width 28 height 8
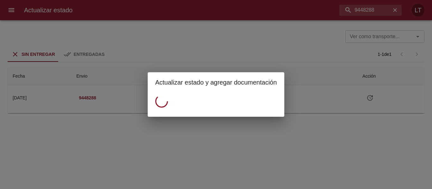
scroll to position [0, 0]
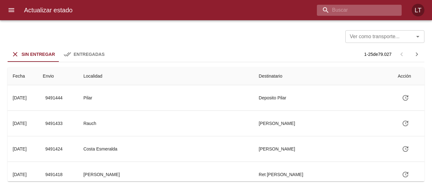
click at [361, 9] on input "buscar" at bounding box center [354, 10] width 74 height 11
paste input "9448977"
type input "9448977"
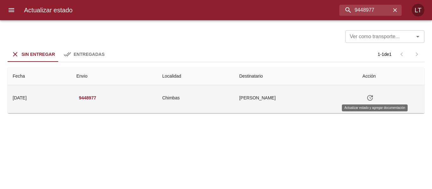
click at [373, 99] on icon "Tabla de envíos del cliente" at bounding box center [370, 98] width 6 height 6
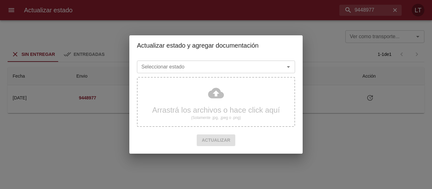
click at [254, 65] on input "Seleccionar estado" at bounding box center [207, 67] width 136 height 9
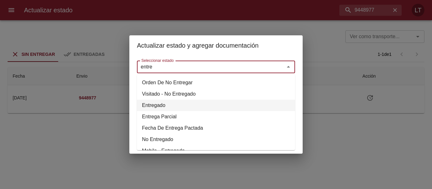
click at [154, 106] on li "Entregado" at bounding box center [216, 105] width 158 height 11
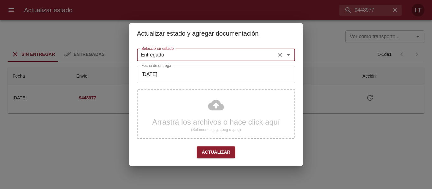
type input "Entregado"
click at [166, 80] on input "[DATE]" at bounding box center [216, 75] width 158 height 18
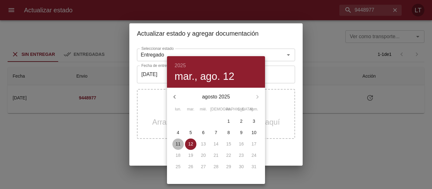
click at [178, 142] on p "11" at bounding box center [177, 144] width 5 height 6
type input "11/08/2025"
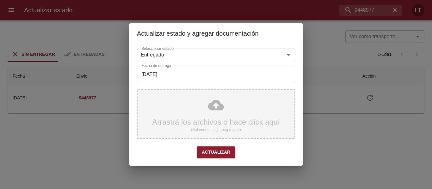
click at [217, 105] on div "Arrastrá los archivos o hace click aquí (Solamente .jpg, .jpeg o .png)" at bounding box center [216, 114] width 158 height 50
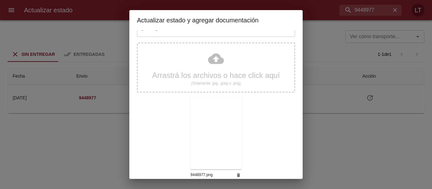
scroll to position [59, 0]
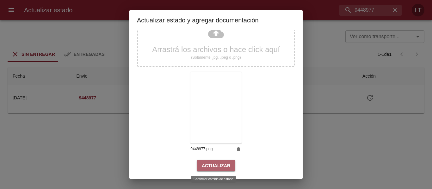
click at [217, 167] on span "Actualizar" at bounding box center [216, 166] width 28 height 8
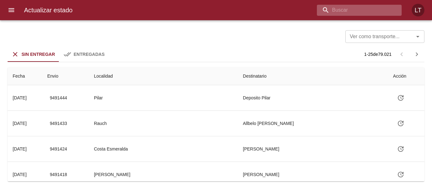
click at [381, 11] on input "buscar" at bounding box center [354, 10] width 74 height 11
paste input "9449030"
type input "9449030"
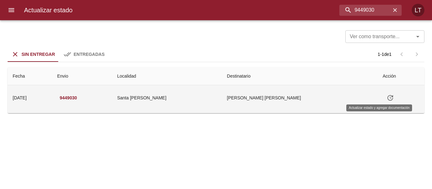
click at [382, 98] on button "Tabla de envíos del cliente" at bounding box center [389, 97] width 15 height 15
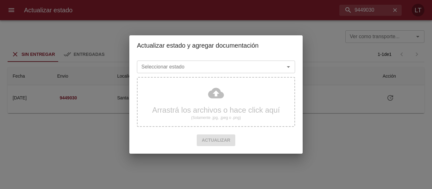
click at [243, 68] on input "Seleccionar estado" at bounding box center [207, 67] width 136 height 9
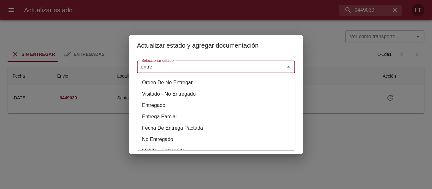
click at [158, 104] on li "Entregado" at bounding box center [216, 105] width 158 height 11
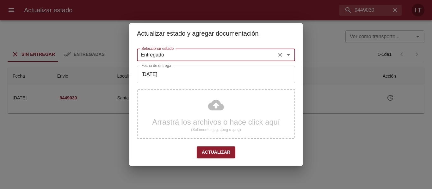
type input "Entregado"
click at [160, 76] on input "[DATE]" at bounding box center [216, 75] width 158 height 18
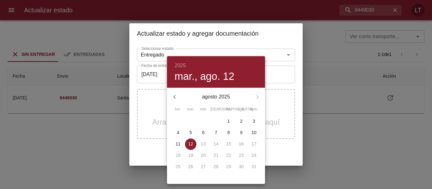
click at [213, 136] on span "7" at bounding box center [215, 133] width 11 height 6
type input "07/08/2025"
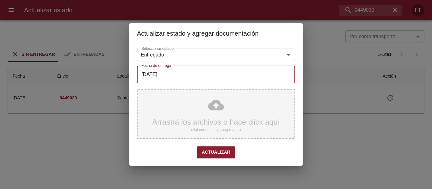
click at [213, 110] on div "Arrastrá los archivos o hace click aquí (Solamente .jpg, .jpeg o .png)" at bounding box center [216, 114] width 158 height 50
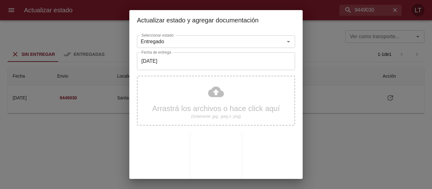
scroll to position [59, 0]
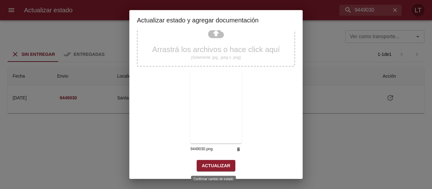
click at [214, 164] on span "Actualizar" at bounding box center [216, 166] width 28 height 8
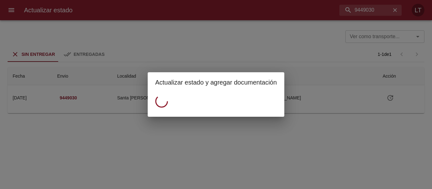
scroll to position [0, 0]
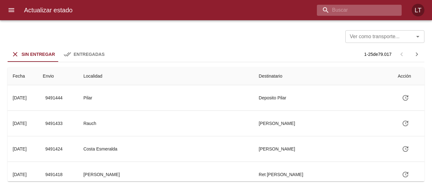
click at [384, 6] on input "buscar" at bounding box center [354, 10] width 74 height 11
paste input "9449068"
type input "9449068"
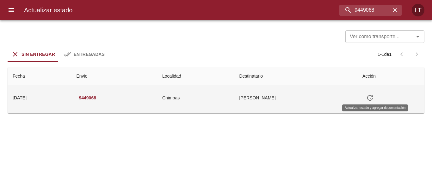
click at [371, 99] on icon "Tabla de envíos del cliente" at bounding box center [370, 98] width 8 height 8
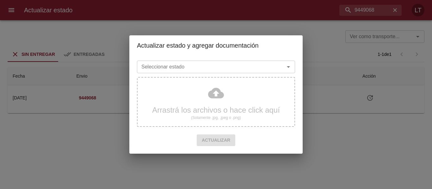
click at [224, 63] on input "Seleccionar estado" at bounding box center [207, 67] width 136 height 9
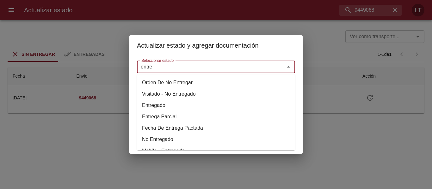
click at [160, 104] on li "Entregado" at bounding box center [216, 105] width 158 height 11
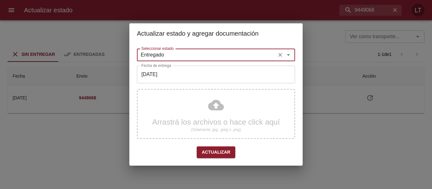
type input "Entregado"
click at [173, 78] on input "[DATE]" at bounding box center [216, 75] width 158 height 18
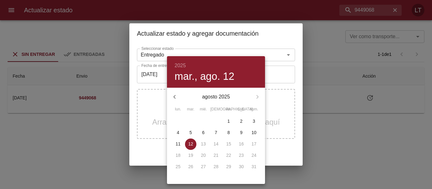
click at [175, 143] on span "11" at bounding box center [177, 144] width 11 height 6
type input "[DATE]"
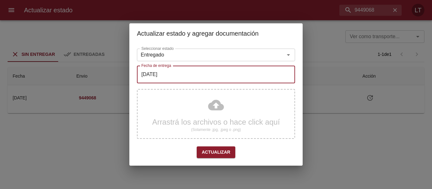
click at [219, 110] on div "Arrastrá los archivos o hace click aquí (Solamente .jpg, .jpeg o .png)" at bounding box center [216, 114] width 158 height 50
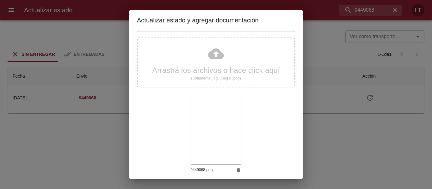
scroll to position [59, 0]
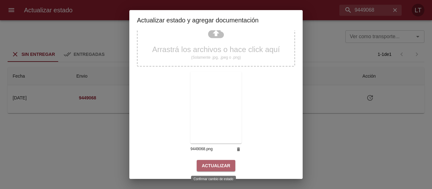
click at [224, 162] on span "Actualizar" at bounding box center [216, 166] width 28 height 8
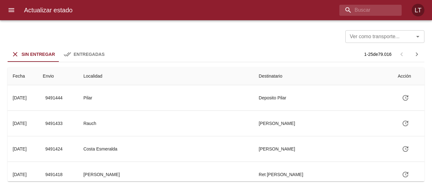
drag, startPoint x: 371, startPoint y: 17, endPoint x: 371, endPoint y: 12, distance: 5.1
click at [371, 17] on div "Actualizar estado LT" at bounding box center [216, 10] width 432 height 20
click at [371, 12] on input "buscar" at bounding box center [354, 10] width 74 height 11
paste input "9457661"
type input "9457661"
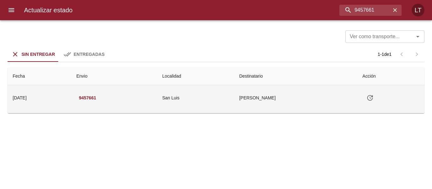
click at [373, 99] on icon "Tabla de envíos del cliente" at bounding box center [370, 98] width 8 height 8
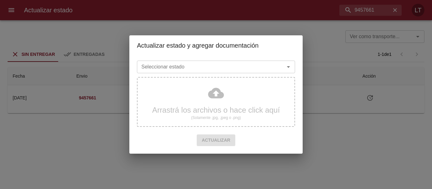
click at [233, 69] on input "Seleccionar estado" at bounding box center [207, 67] width 136 height 9
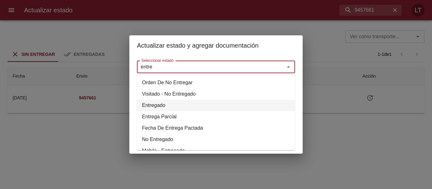
click at [154, 105] on li "Entregado" at bounding box center [216, 105] width 158 height 11
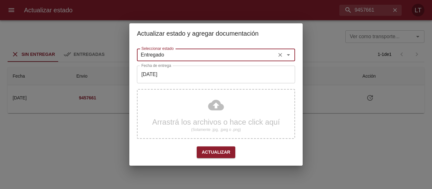
type input "Entregado"
click at [157, 83] on input "[DATE]" at bounding box center [216, 75] width 158 height 18
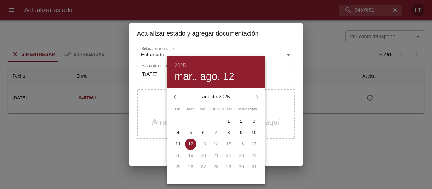
click at [179, 143] on p "11" at bounding box center [177, 144] width 5 height 6
type input "11/08/2025"
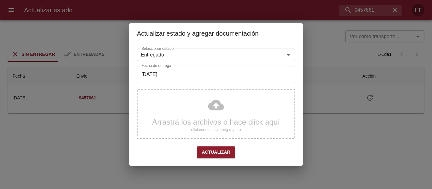
click at [218, 100] on div "Arrastrá los archivos o hace click aquí (Solamente .jpg, .jpeg o .png)" at bounding box center [216, 114] width 158 height 50
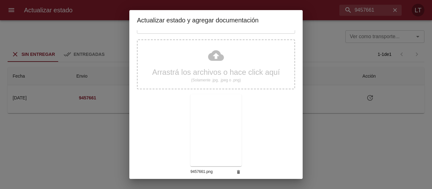
scroll to position [59, 0]
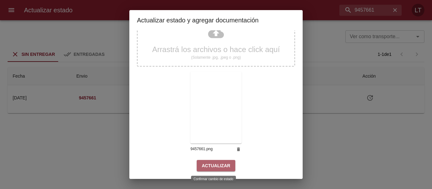
click at [223, 164] on span "Actualizar" at bounding box center [216, 166] width 28 height 8
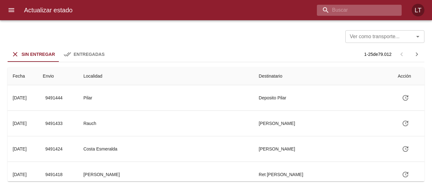
click at [361, 6] on input "buscar" at bounding box center [354, 10] width 74 height 11
paste input "9450817"
type input "9450817"
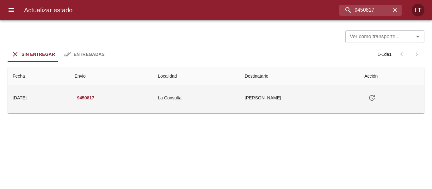
click at [374, 95] on icon "Tabla de envíos del cliente" at bounding box center [372, 98] width 8 height 8
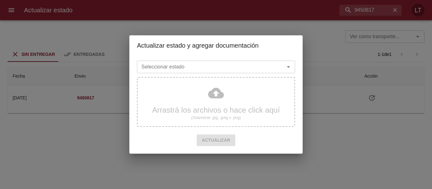
click at [275, 67] on div "Seleccionar estado" at bounding box center [216, 67] width 158 height 13
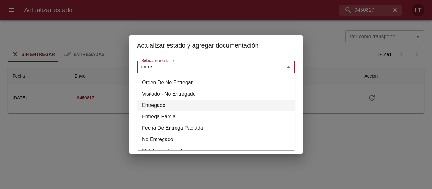
click at [161, 107] on li "Entregado" at bounding box center [216, 105] width 158 height 11
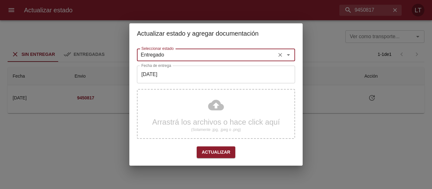
type input "Entregado"
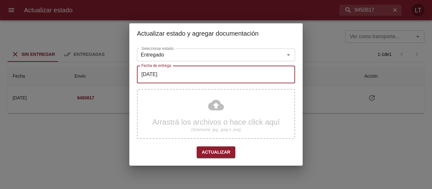
click at [202, 78] on input "[DATE]" at bounding box center [216, 75] width 158 height 18
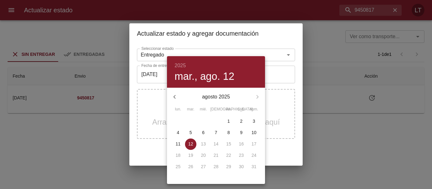
click at [180, 140] on button "11" at bounding box center [177, 144] width 11 height 11
type input "[DATE]"
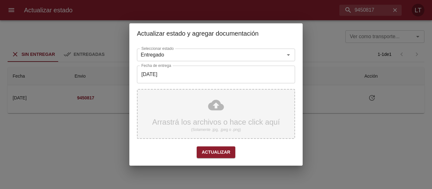
click at [198, 117] on div "Arrastrá los archivos o hace click aquí (Solamente .jpg, .jpeg o .png)" at bounding box center [216, 114] width 158 height 50
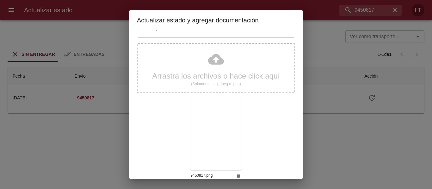
scroll to position [59, 0]
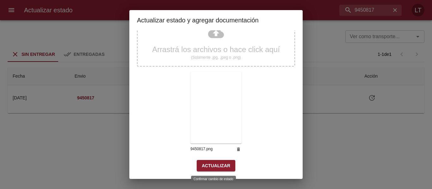
click at [223, 163] on span "Actualizar" at bounding box center [216, 166] width 28 height 8
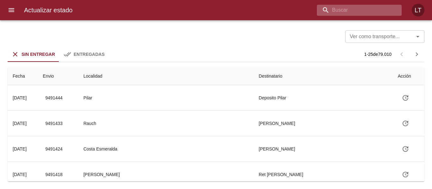
click at [348, 15] on input "buscar" at bounding box center [354, 10] width 74 height 11
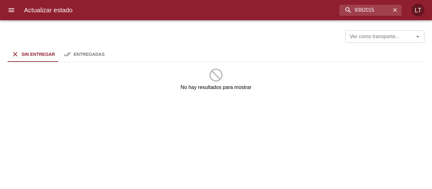
click at [95, 57] on div "Entregadas" at bounding box center [89, 55] width 31 height 8
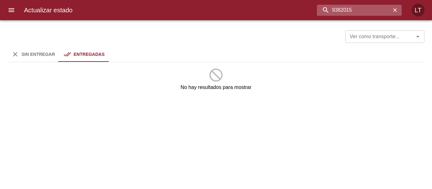
click at [372, 12] on input "9382015" at bounding box center [354, 10] width 74 height 11
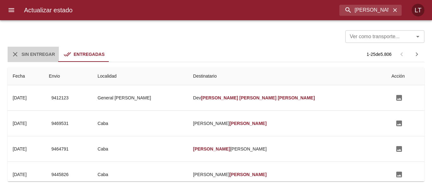
click at [31, 57] on span "Sin Entregar" at bounding box center [37, 54] width 33 height 5
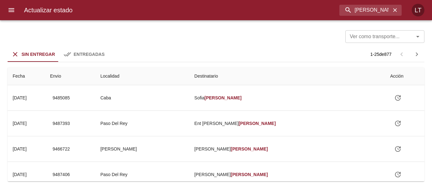
click at [78, 56] on span "Entregadas" at bounding box center [89, 54] width 31 height 5
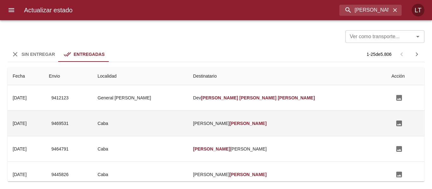
click at [188, 111] on td "Caba" at bounding box center [140, 123] width 95 height 25
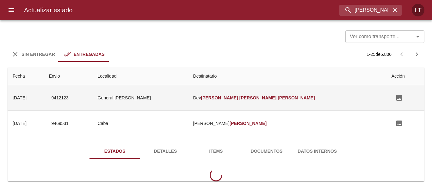
click at [188, 104] on td "General [PERSON_NAME]" at bounding box center [140, 97] width 95 height 25
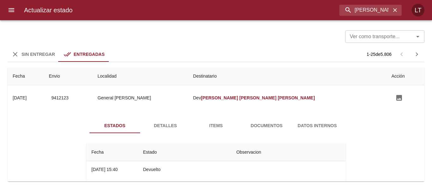
click at [174, 126] on span "Detalles" at bounding box center [165, 126] width 43 height 8
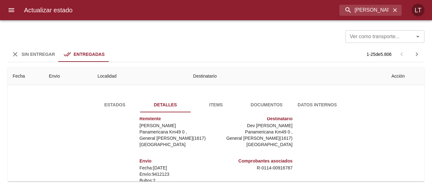
scroll to position [32, 0]
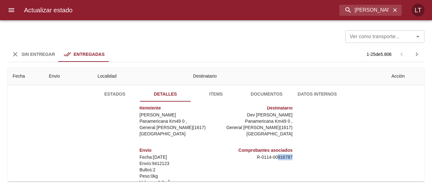
drag, startPoint x: 274, startPoint y: 158, endPoint x: 296, endPoint y: 158, distance: 22.4
click at [296, 158] on div "Remitente Wamaro Tortuguitas Panamericana Km49 0 , General Pacheco ( 1617 ) Bue…" at bounding box center [216, 170] width 264 height 126
copy p "916787"
click at [354, 15] on input "claudia veronica aguirre" at bounding box center [354, 10] width 74 height 11
click at [354, 14] on input "claudia veronica aguirre" at bounding box center [354, 10] width 74 height 11
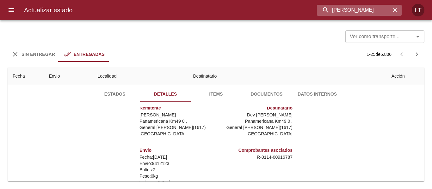
click at [354, 14] on input "claudia veronica aguirre" at bounding box center [354, 10] width 74 height 11
paste input "916787"
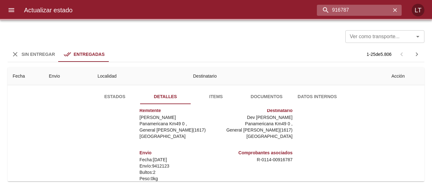
scroll to position [0, 0]
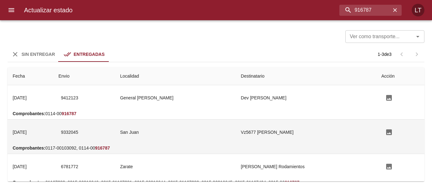
click at [214, 134] on td "San Juan" at bounding box center [175, 132] width 121 height 25
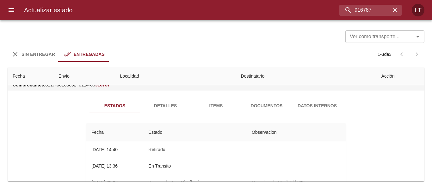
scroll to position [32, 0]
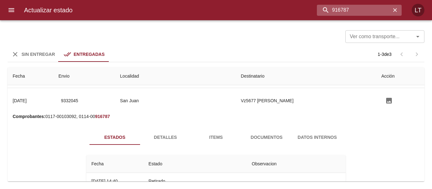
click at [356, 14] on input "916787" at bounding box center [354, 10] width 74 height 11
click at [356, 14] on input "9332045" at bounding box center [354, 10] width 74 height 11
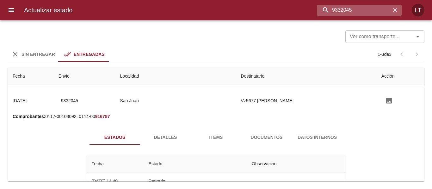
click at [358, 6] on input "9332045" at bounding box center [354, 10] width 74 height 11
paste input "42738"
type input "9427385"
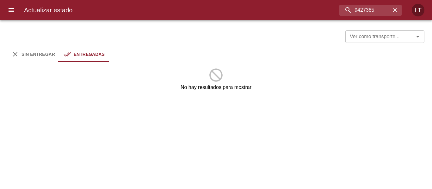
click at [46, 49] on button "Sin Entregar" at bounding box center [33, 54] width 51 height 15
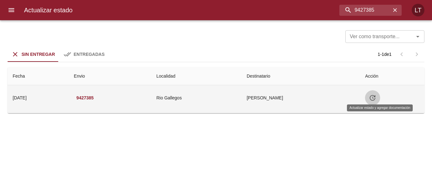
click at [376, 98] on icon "Tabla de envíos del cliente" at bounding box center [372, 98] width 8 height 8
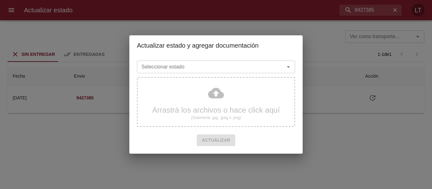
click at [231, 63] on input "Seleccionar estado" at bounding box center [207, 67] width 136 height 9
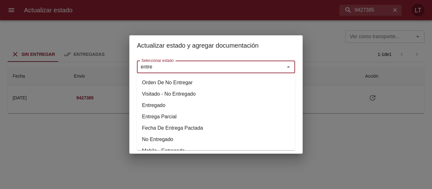
click at [155, 104] on li "Entregado" at bounding box center [216, 105] width 158 height 11
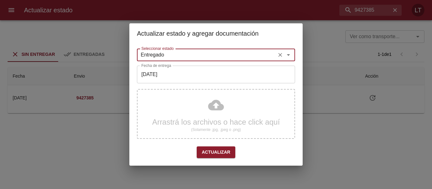
type input "Entregado"
click at [158, 77] on input "[DATE]" at bounding box center [216, 75] width 158 height 18
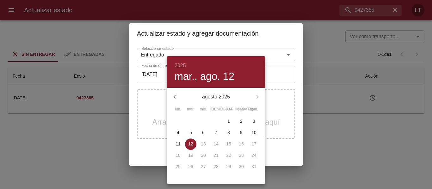
click at [179, 144] on p "11" at bounding box center [177, 144] width 5 height 6
type input "11/08/2025"
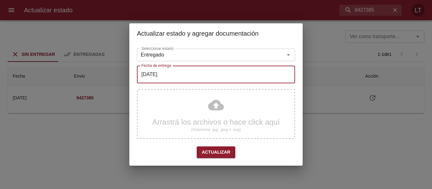
click at [210, 100] on div "Arrastrá los archivos o hace click aquí (Solamente .jpg, .jpeg o .png)" at bounding box center [216, 114] width 158 height 50
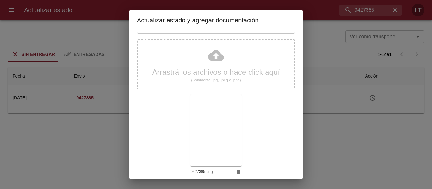
scroll to position [59, 0]
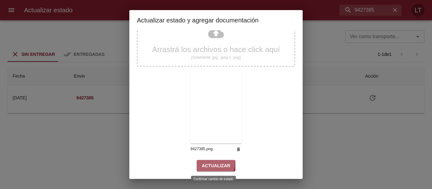
click at [205, 163] on span "Actualizar" at bounding box center [216, 166] width 28 height 8
